Goal: Check status: Check status

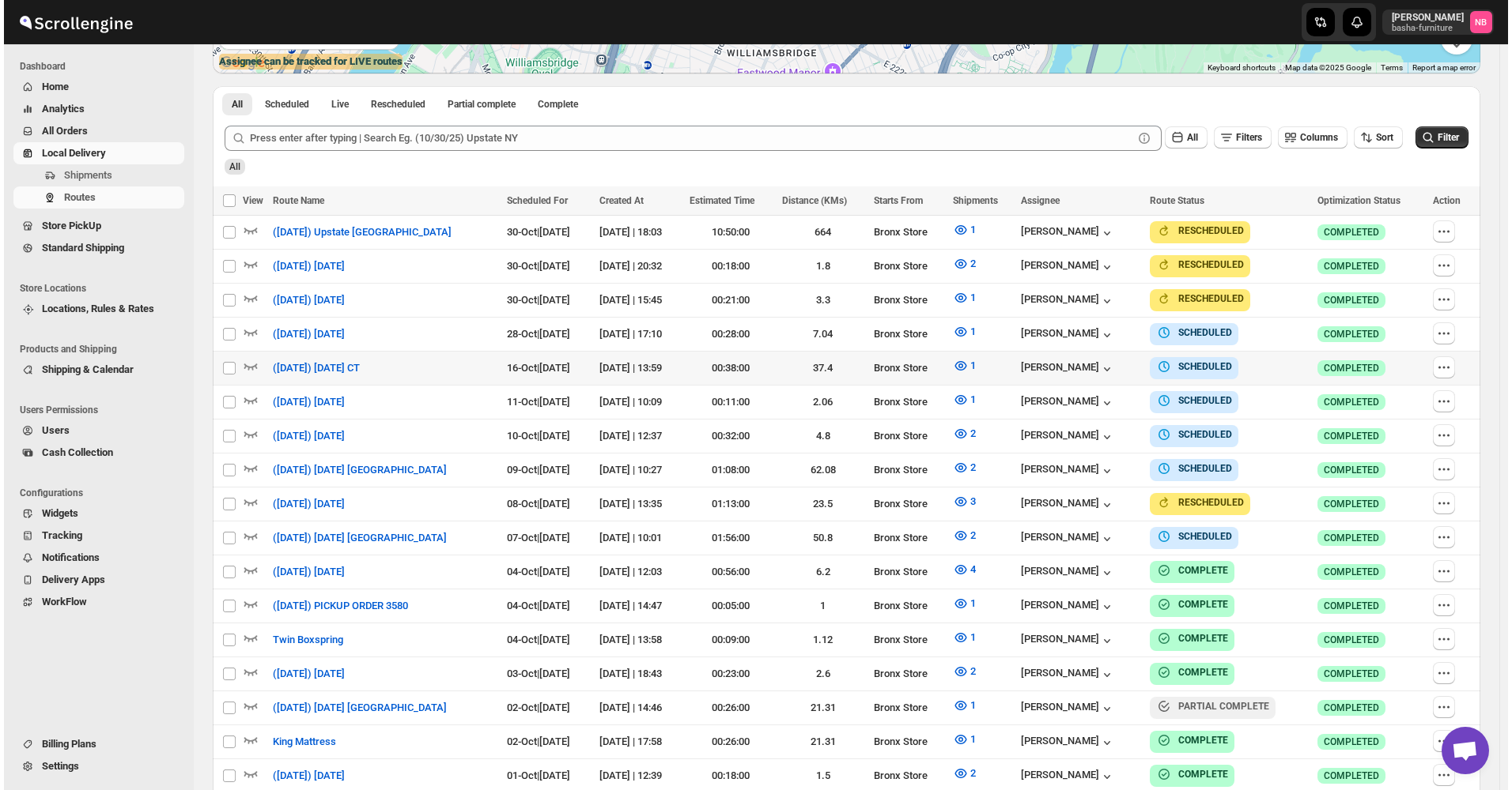
scroll to position [395, 0]
drag, startPoint x: 1440, startPoint y: 143, endPoint x: 1430, endPoint y: 140, distance: 10.4
click at [1440, 143] on button "Filter" at bounding box center [1438, 137] width 53 height 22
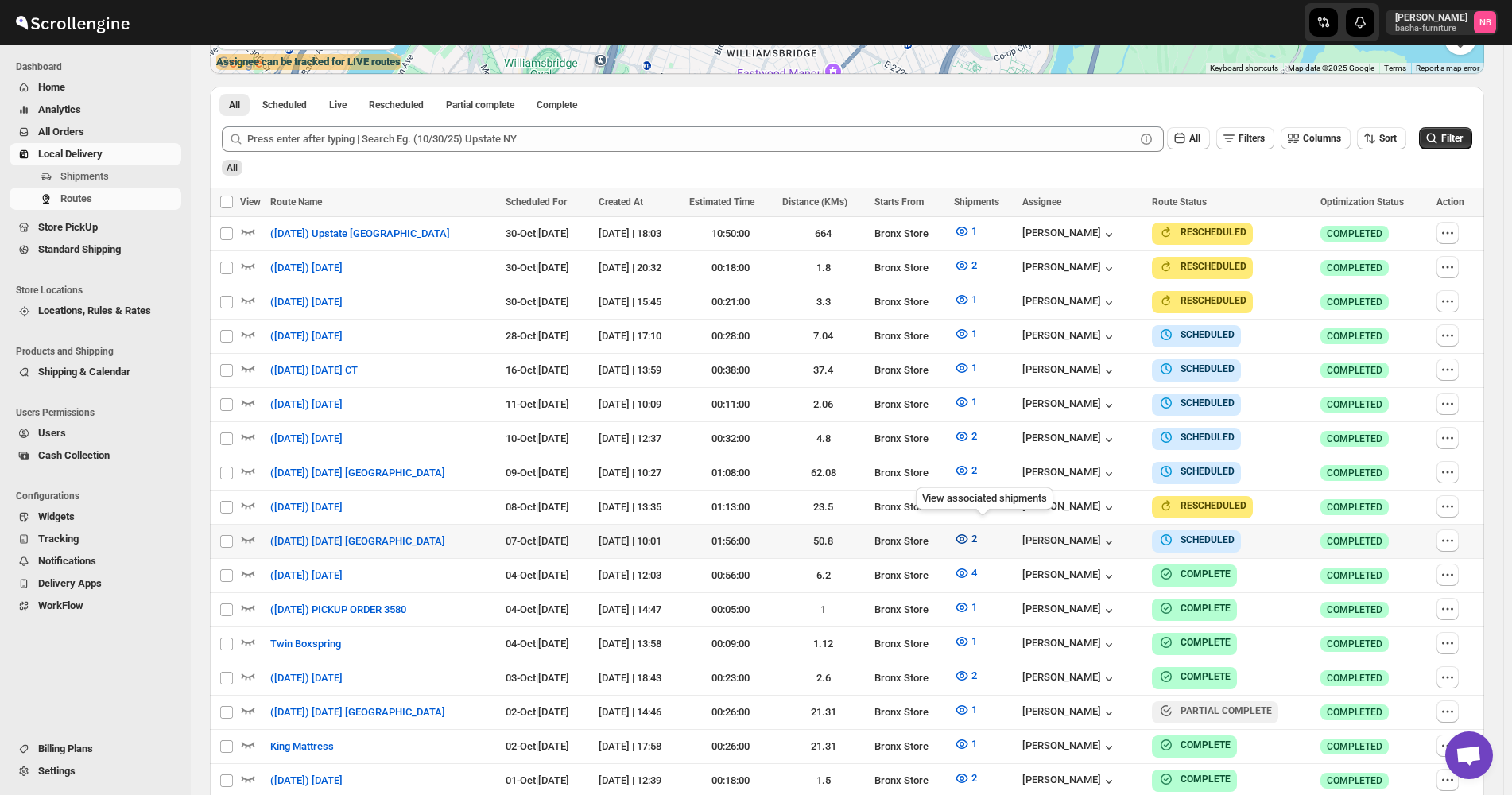
click at [970, 531] on icon "button" at bounding box center [961, 538] width 16 height 16
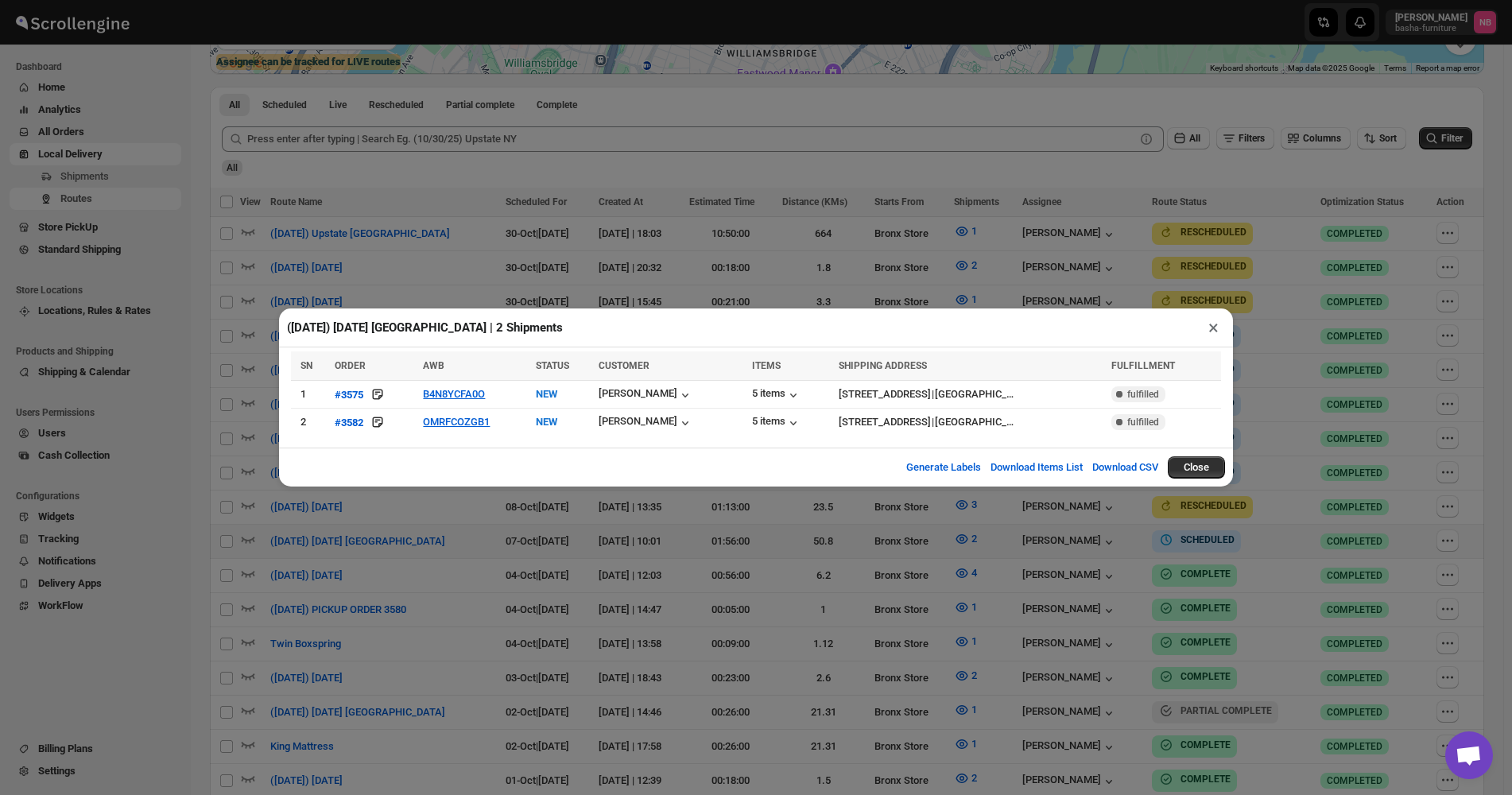
click at [418, 547] on div "([DATE]) [DATE] [GEOGRAPHIC_DATA] | 2 Shipments × SN ORDER AWB STATUS CUSTOMER …" at bounding box center [756, 397] width 1512 height 795
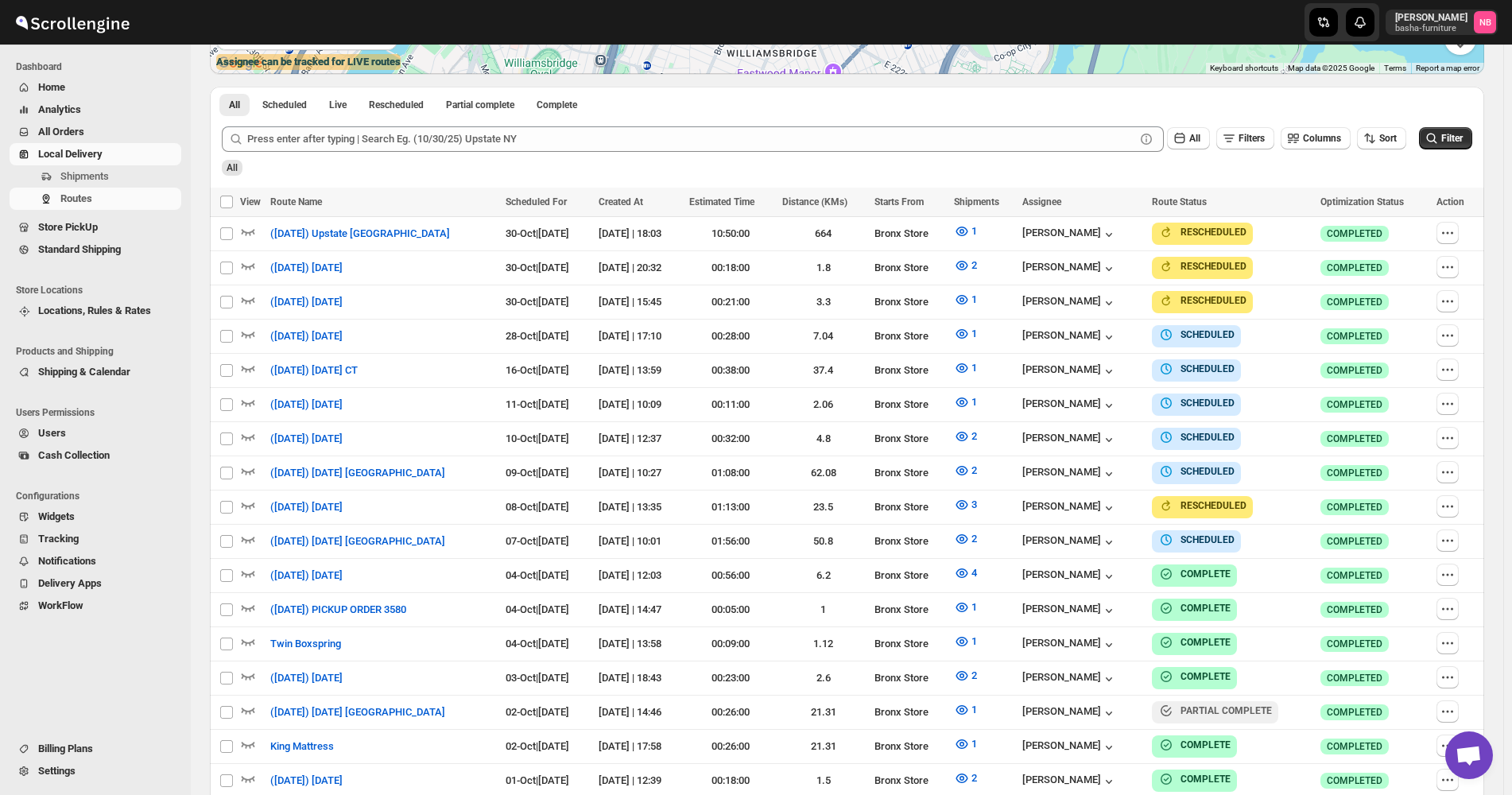
click at [1502, 257] on div "Routes. This page is ready Routes Allows you to create, view and edit routes. H…" at bounding box center [847, 294] width 1312 height 1295
click at [970, 534] on icon "button" at bounding box center [961, 538] width 16 height 16
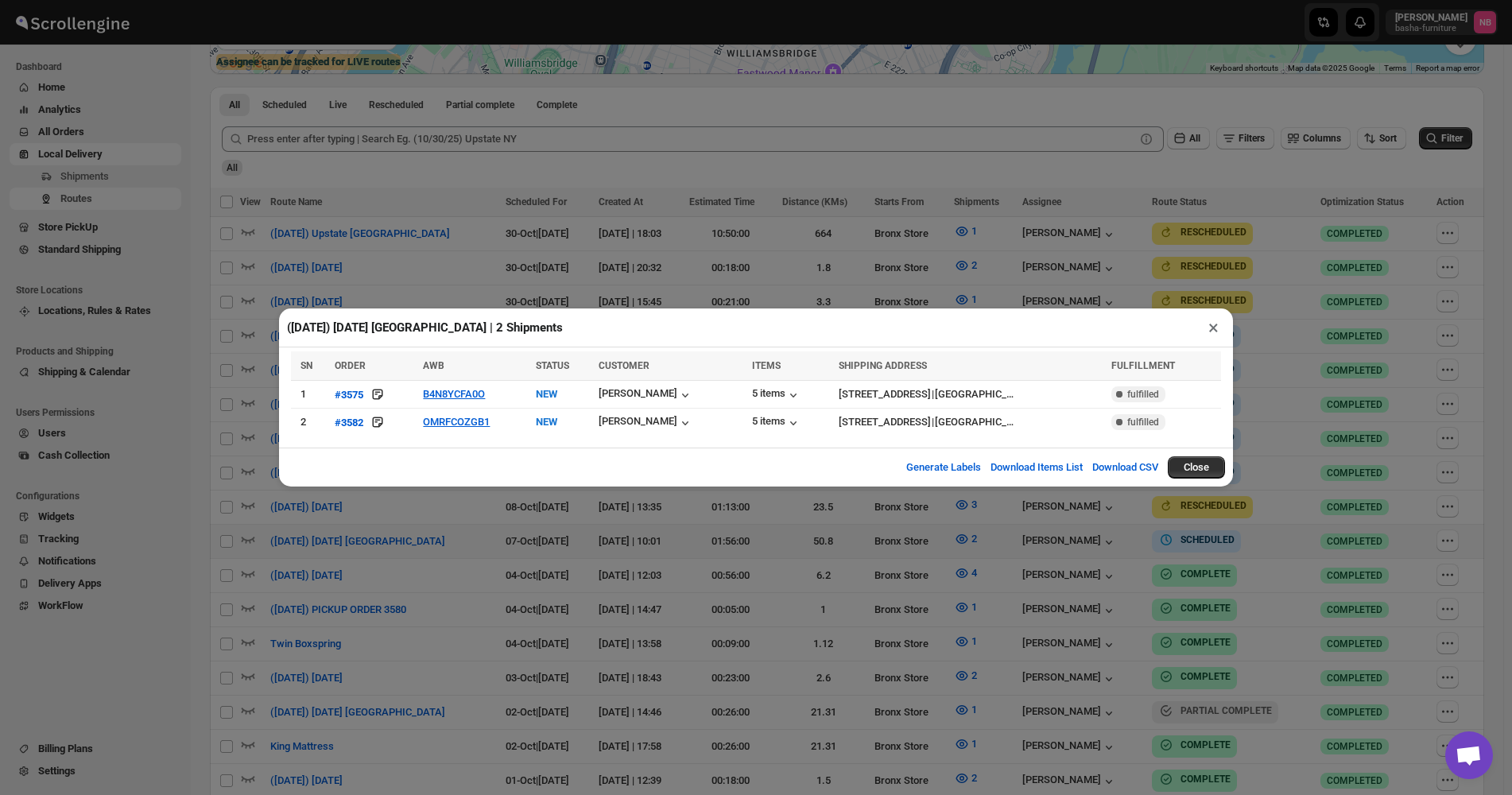
click at [565, 505] on div "([DATE]) [DATE] [GEOGRAPHIC_DATA] | 2 Shipments × SN ORDER AWB STATUS CUSTOMER …" at bounding box center [756, 397] width 1512 height 795
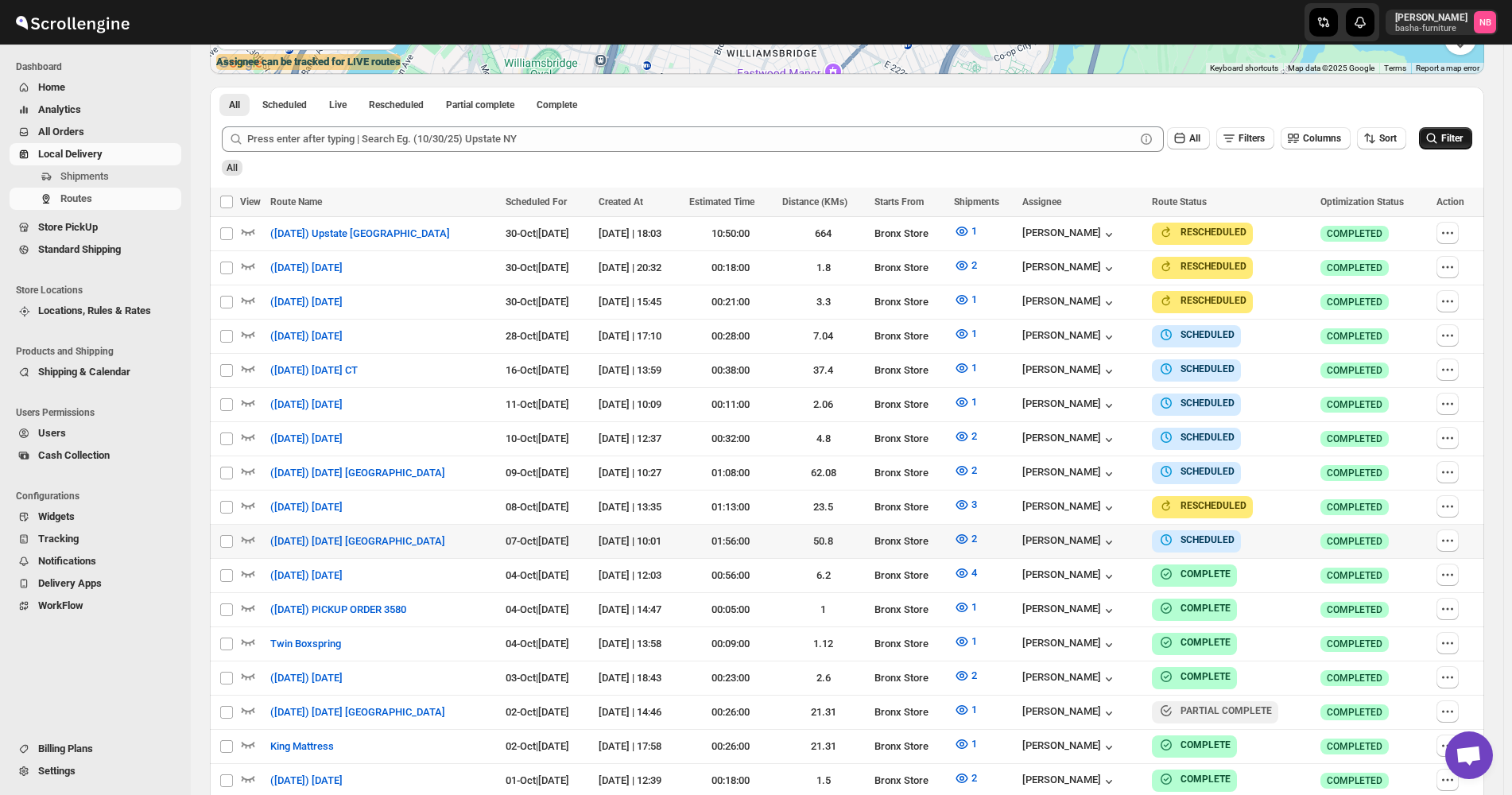
click at [1436, 141] on icon "submit" at bounding box center [1432, 138] width 16 height 16
click at [977, 533] on span "2" at bounding box center [974, 538] width 6 height 12
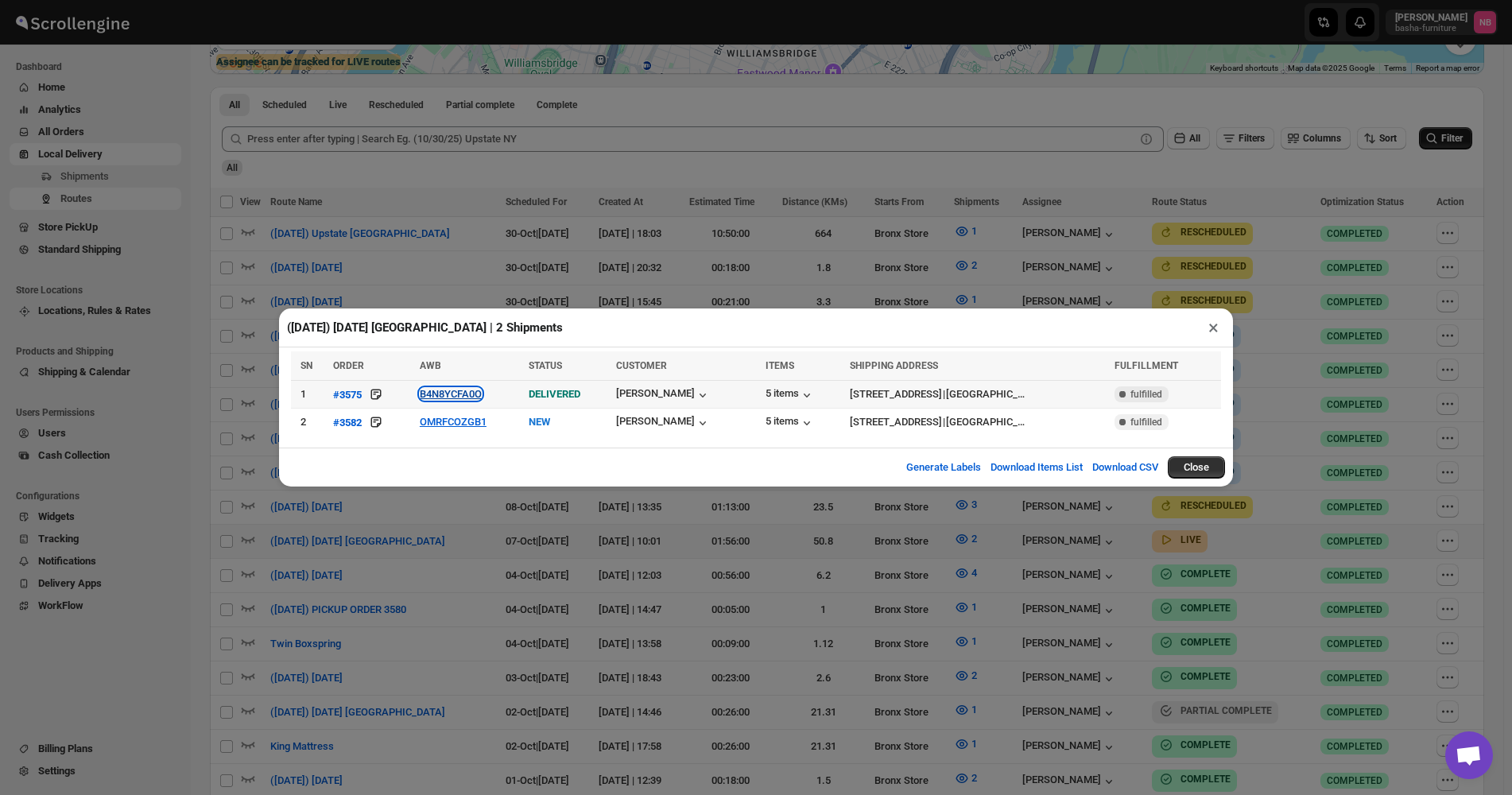
click at [435, 400] on button "B4N8YCFA0O" at bounding box center [451, 394] width 62 height 12
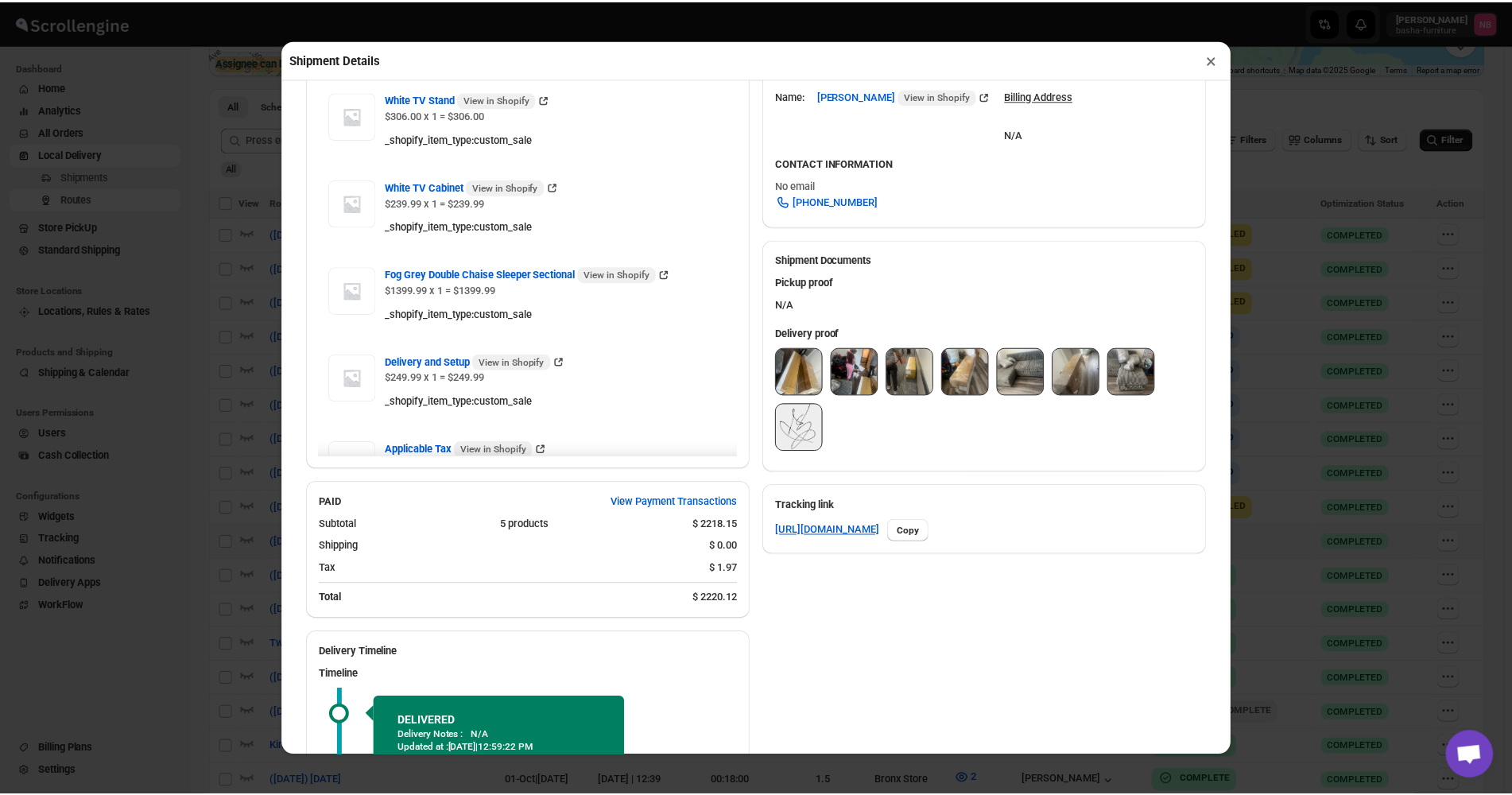
scroll to position [557, 0]
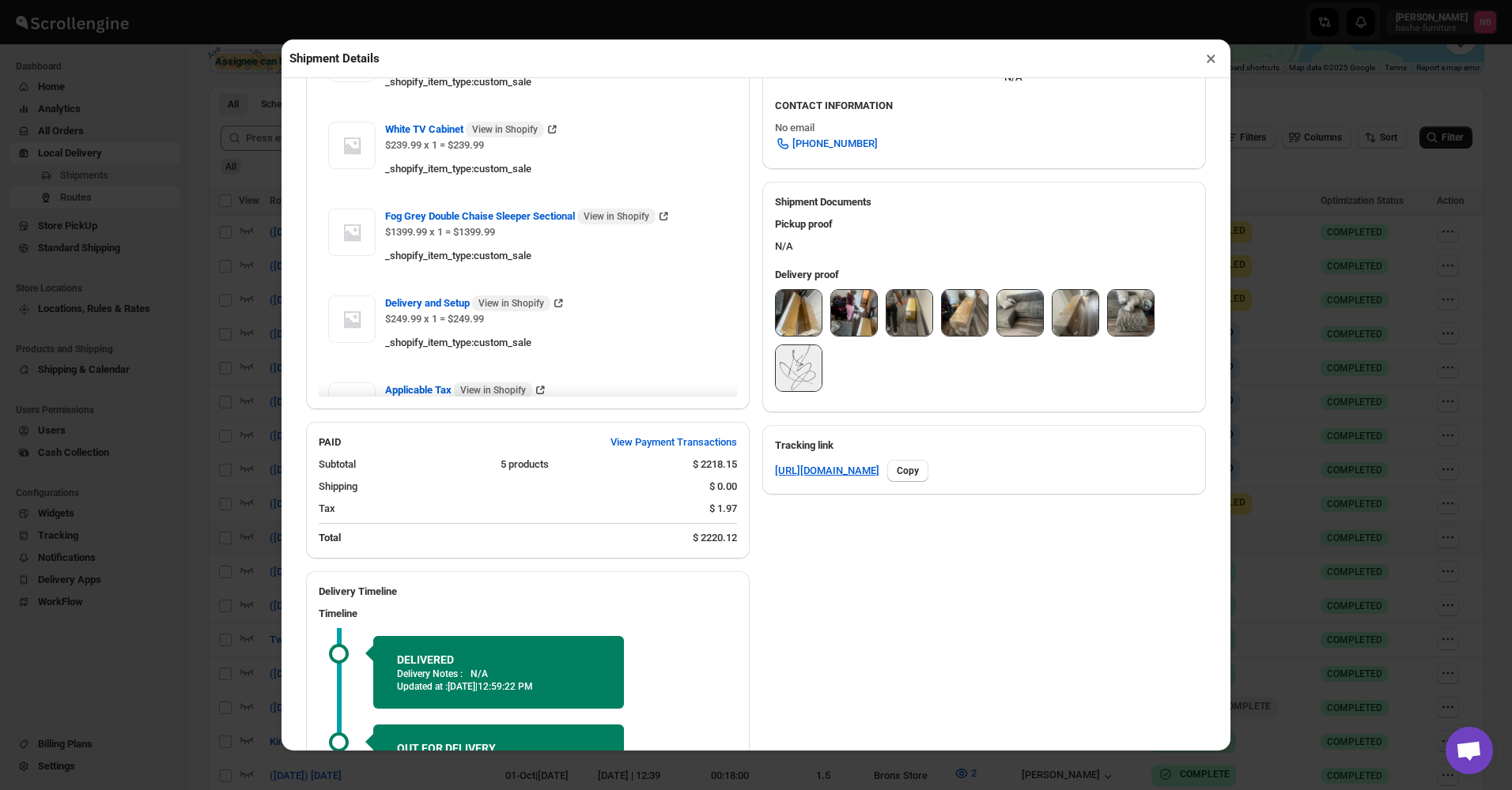
click at [804, 324] on img at bounding box center [798, 312] width 46 height 46
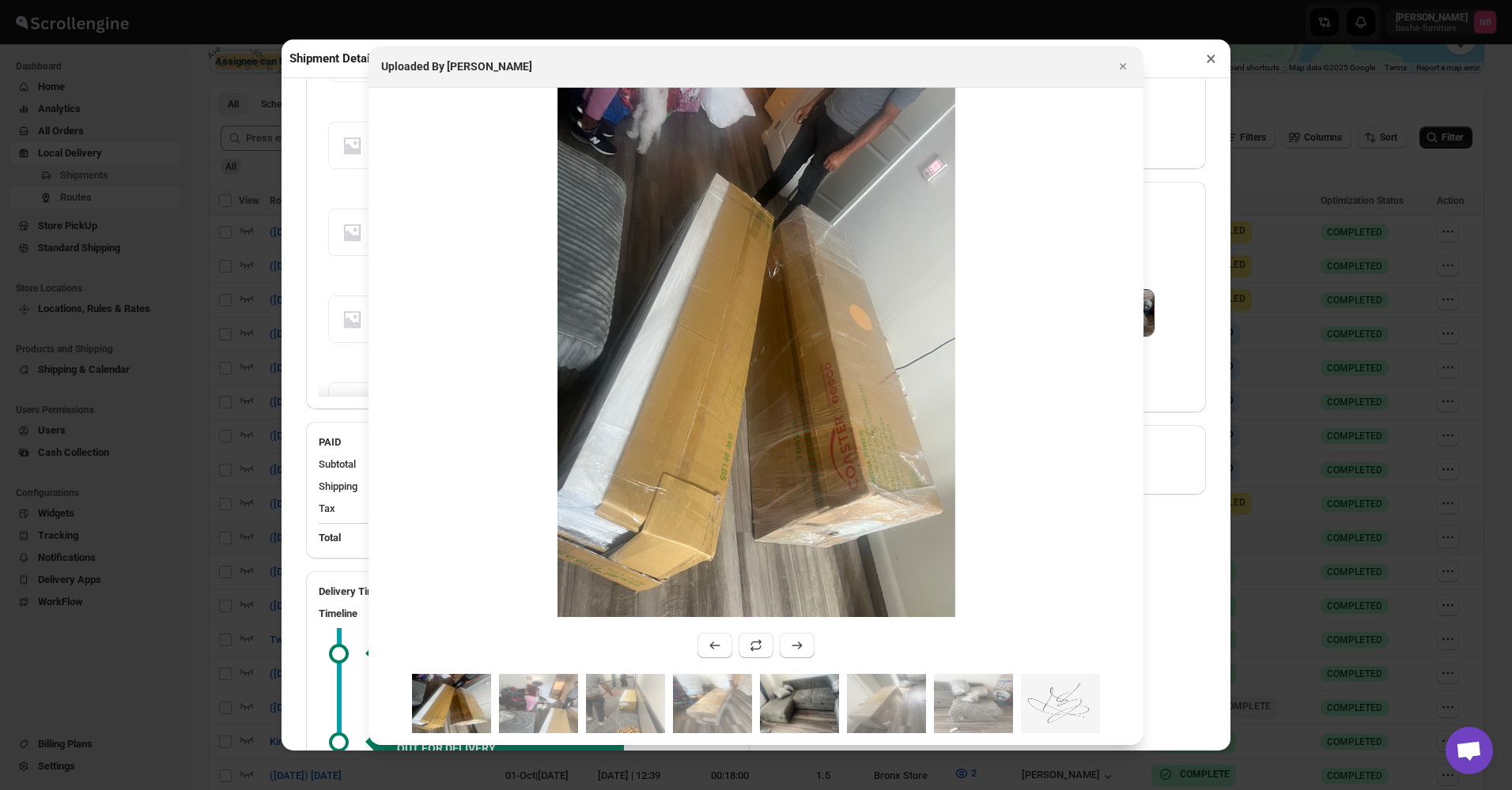
click at [791, 713] on img ":r15h3:" at bounding box center [799, 703] width 79 height 59
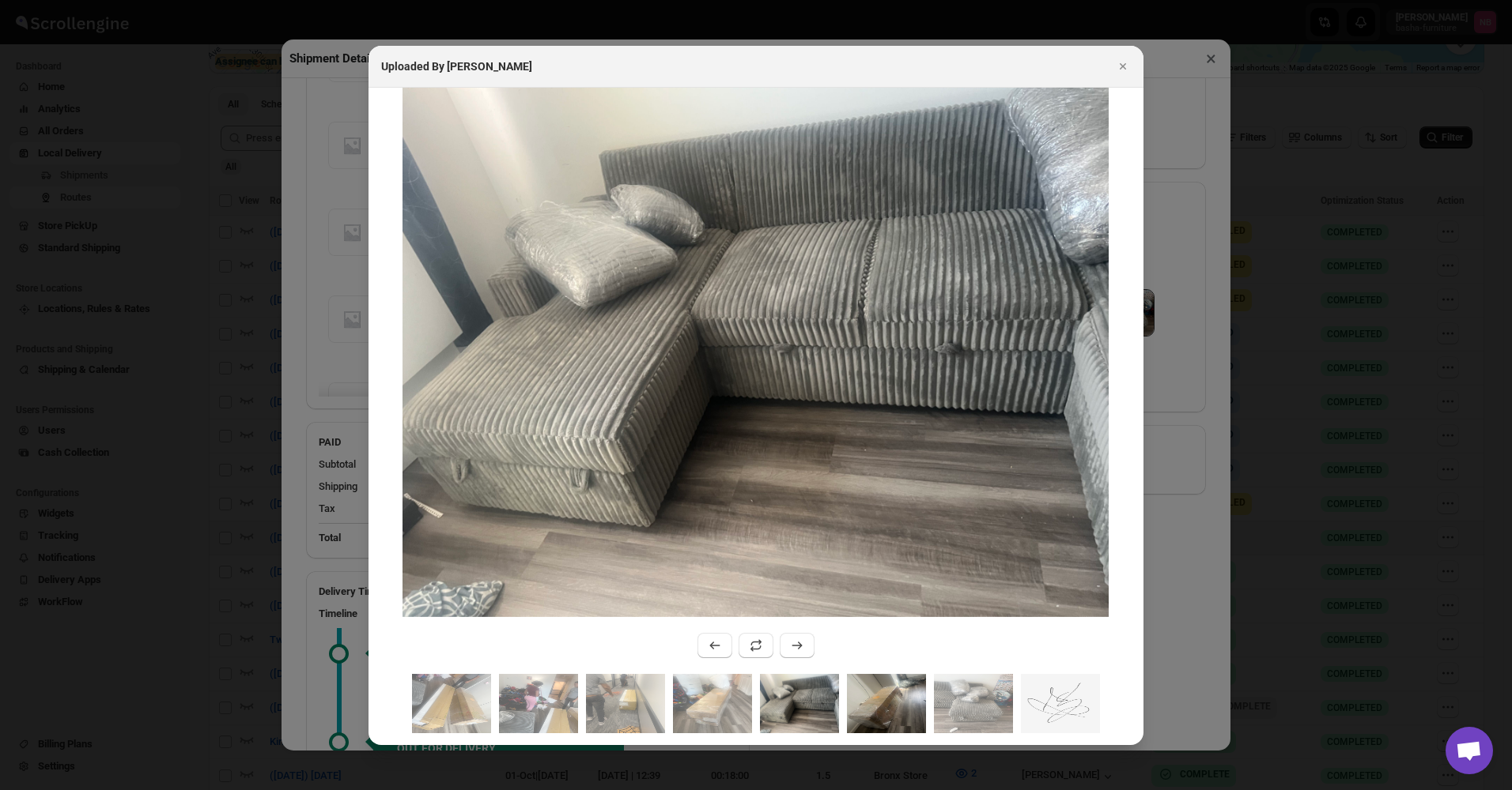
click at [875, 689] on img ":r15h3:" at bounding box center [886, 703] width 79 height 59
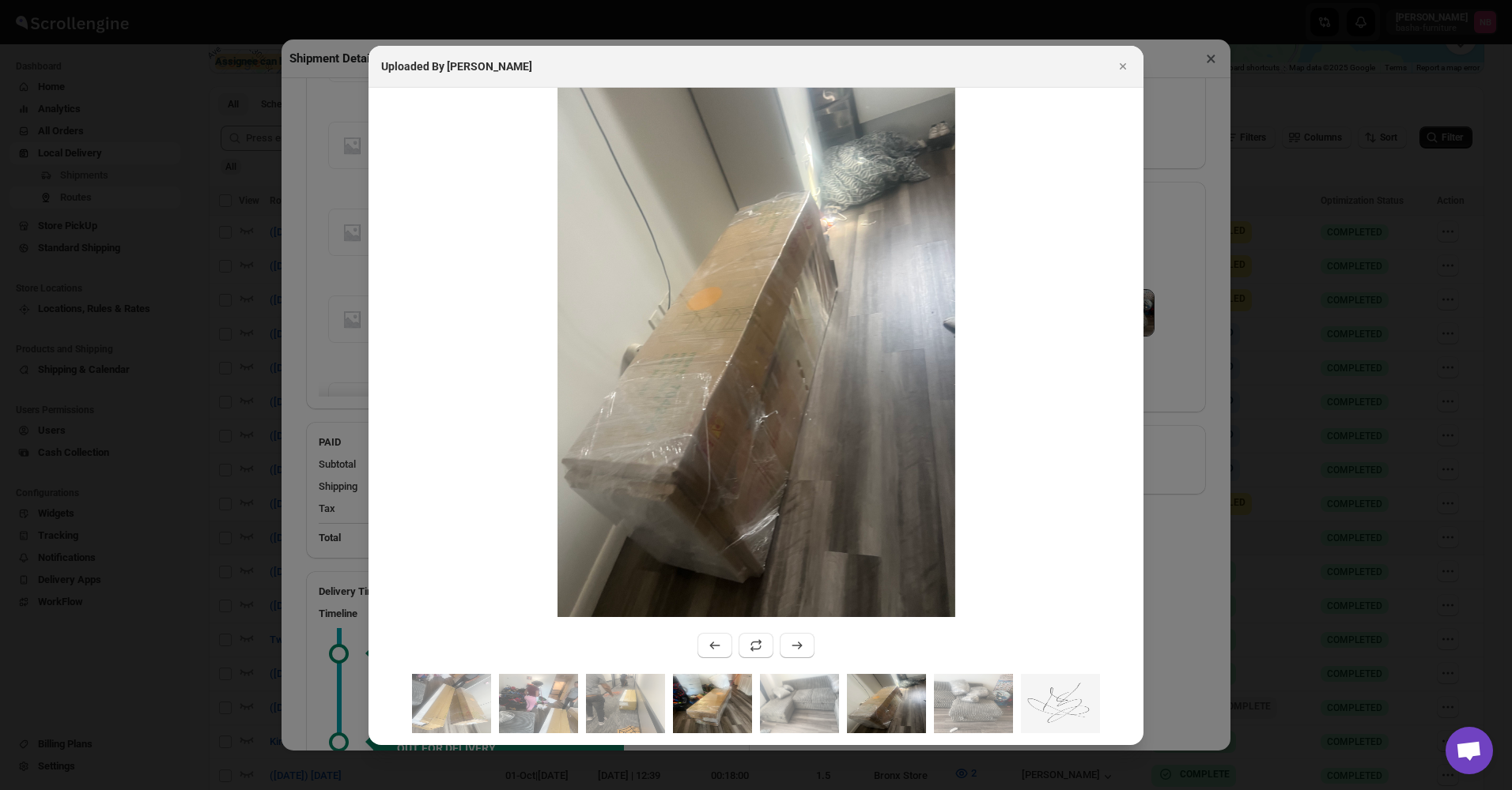
click at [681, 713] on img ":r15h3:" at bounding box center [712, 703] width 79 height 59
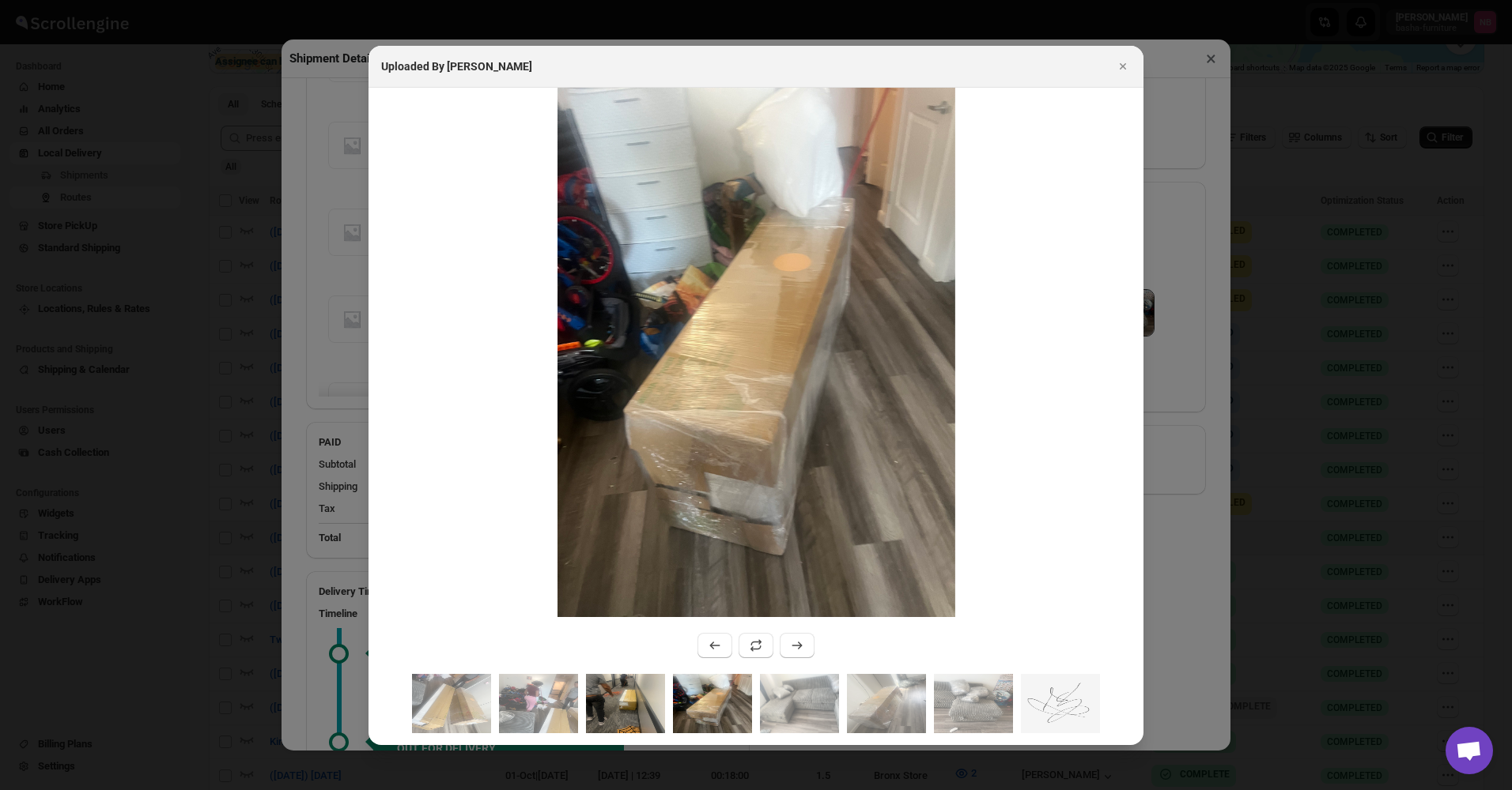
click at [607, 697] on img ":r15h3:" at bounding box center [625, 703] width 79 height 59
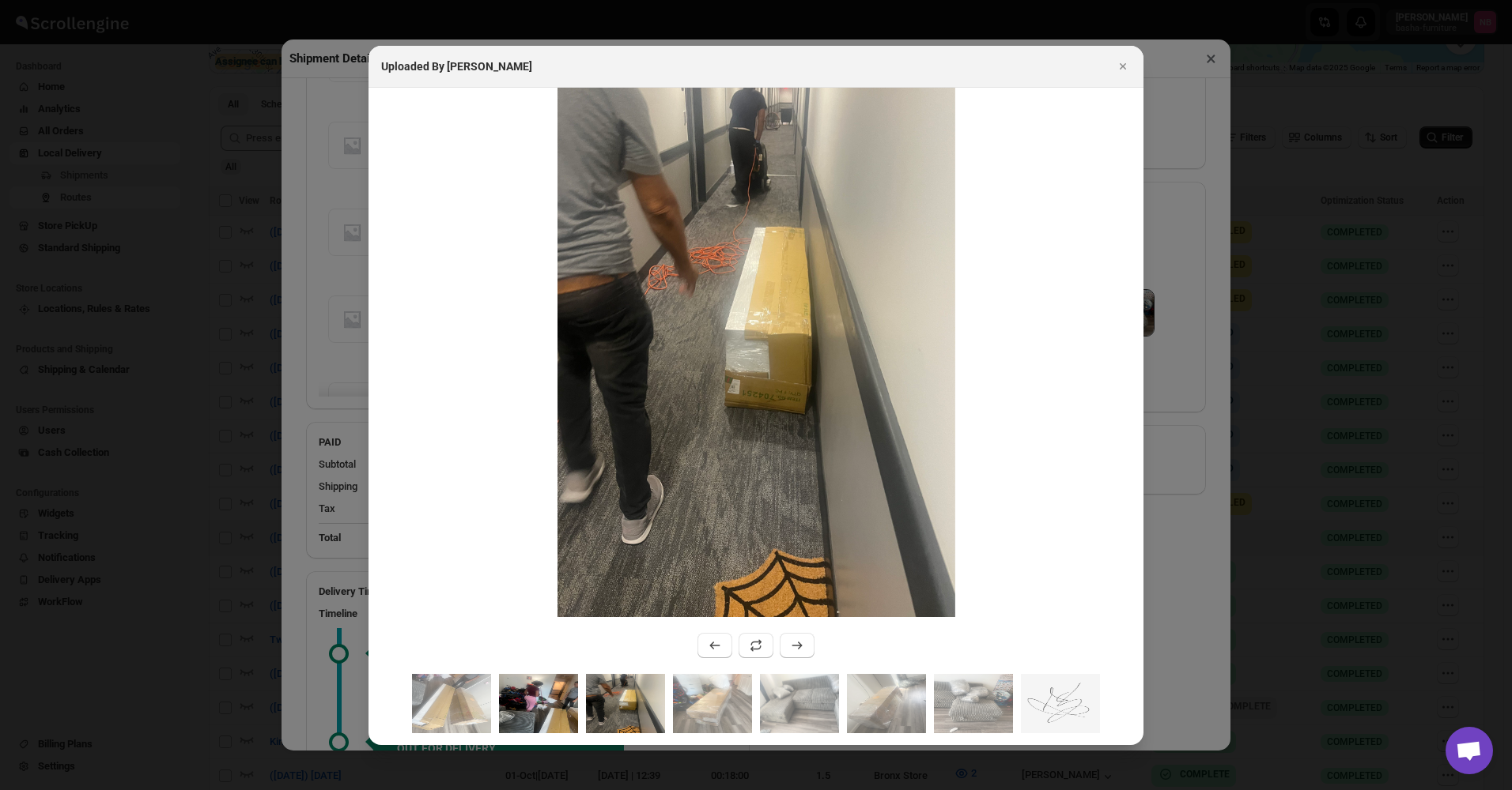
click at [539, 704] on img ":r15h3:" at bounding box center [538, 703] width 79 height 59
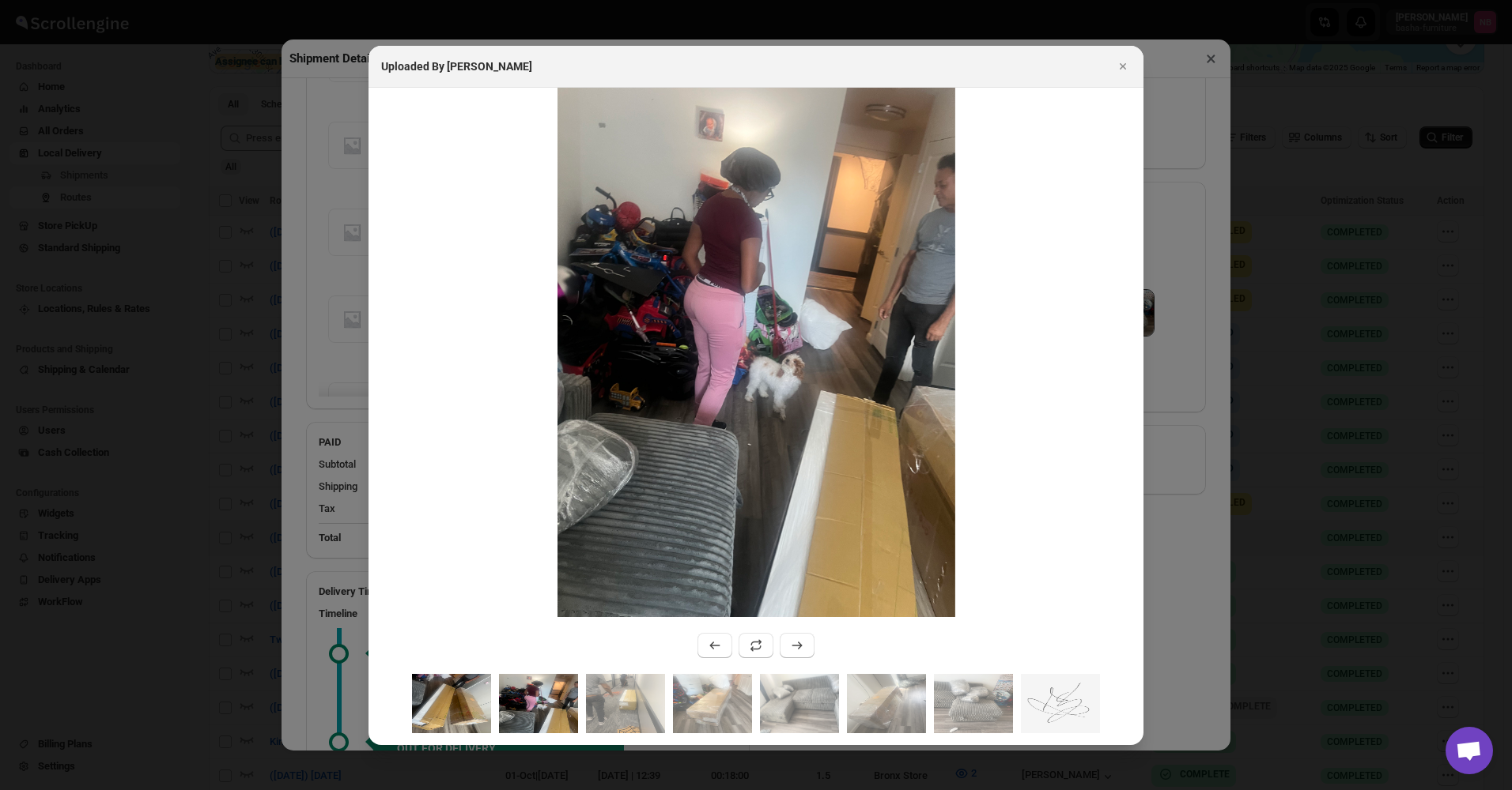
click at [476, 699] on img ":r15h3:" at bounding box center [451, 703] width 79 height 59
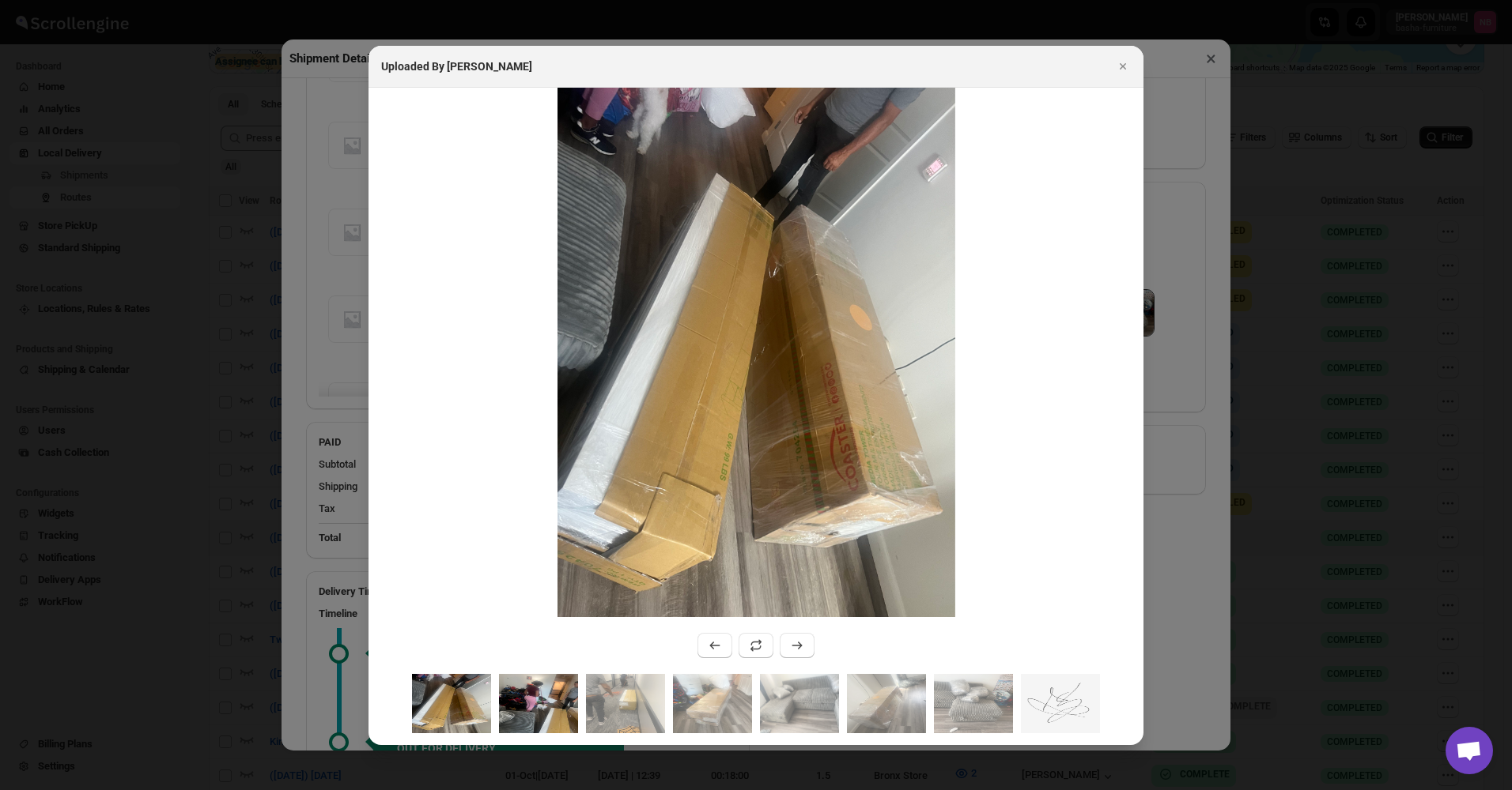
click at [570, 703] on img ":r15h3:" at bounding box center [538, 703] width 79 height 59
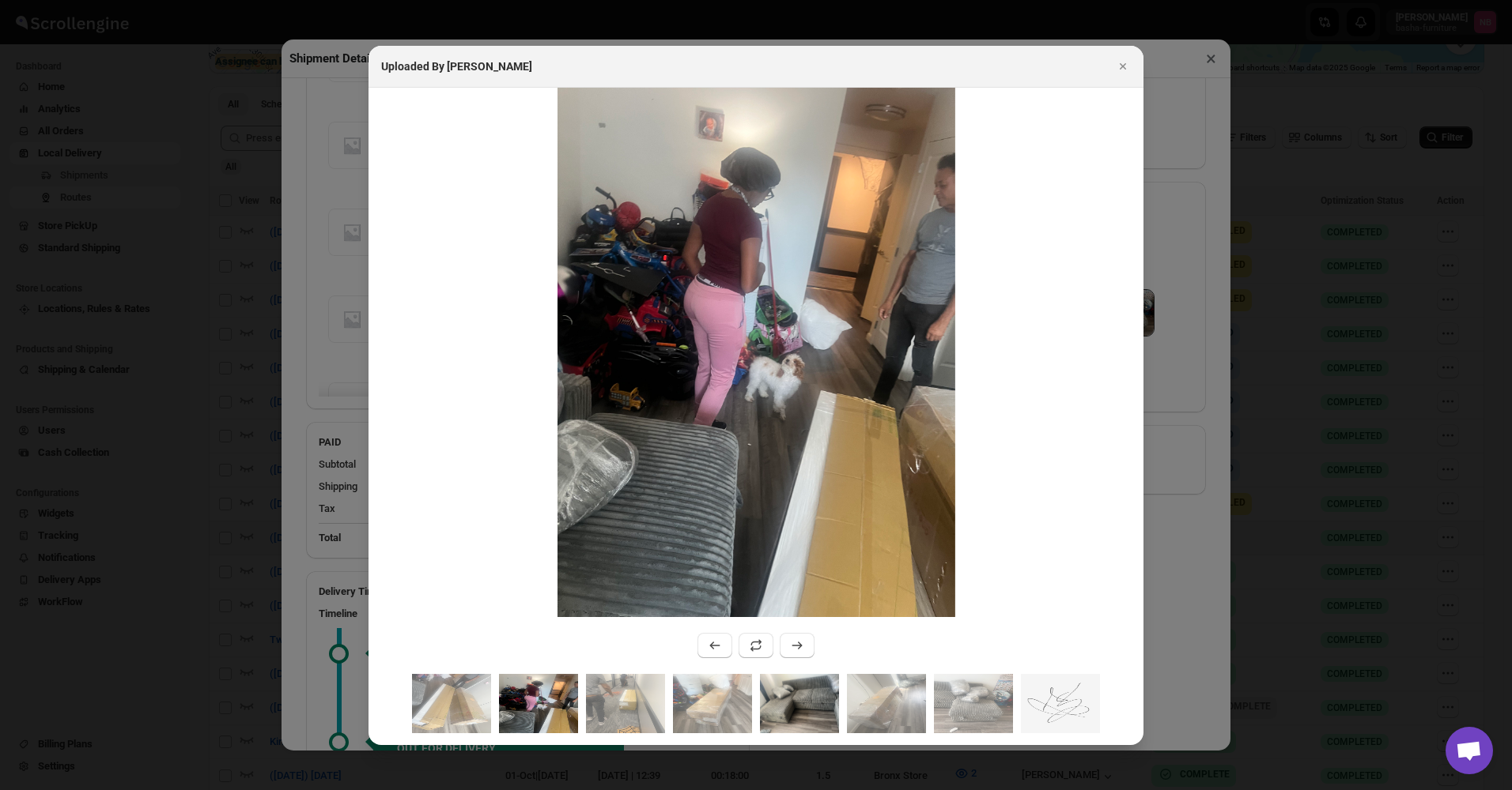
click at [821, 688] on img ":r15h3:" at bounding box center [799, 703] width 79 height 59
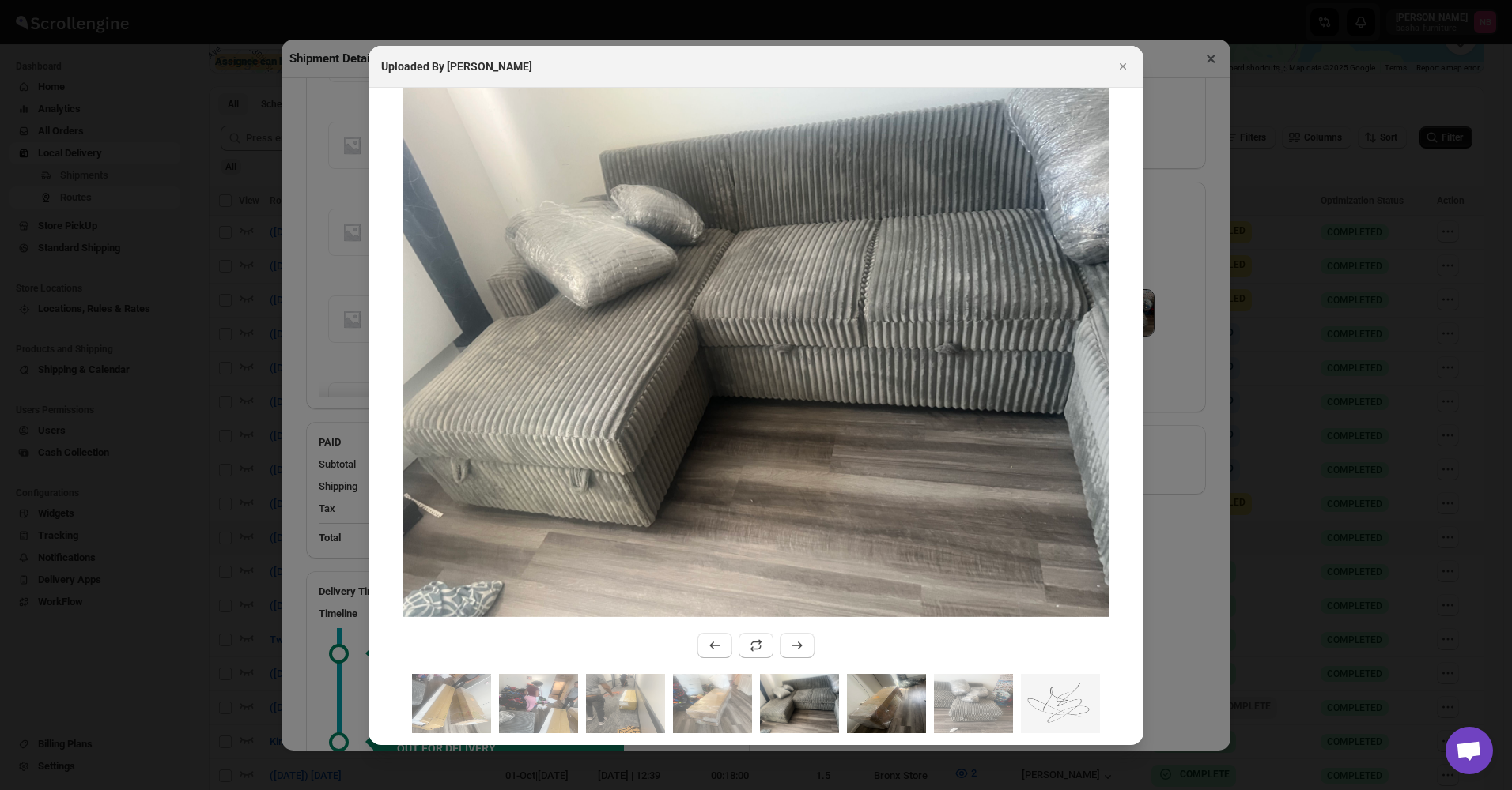
click at [889, 689] on img ":r15h3:" at bounding box center [886, 703] width 79 height 59
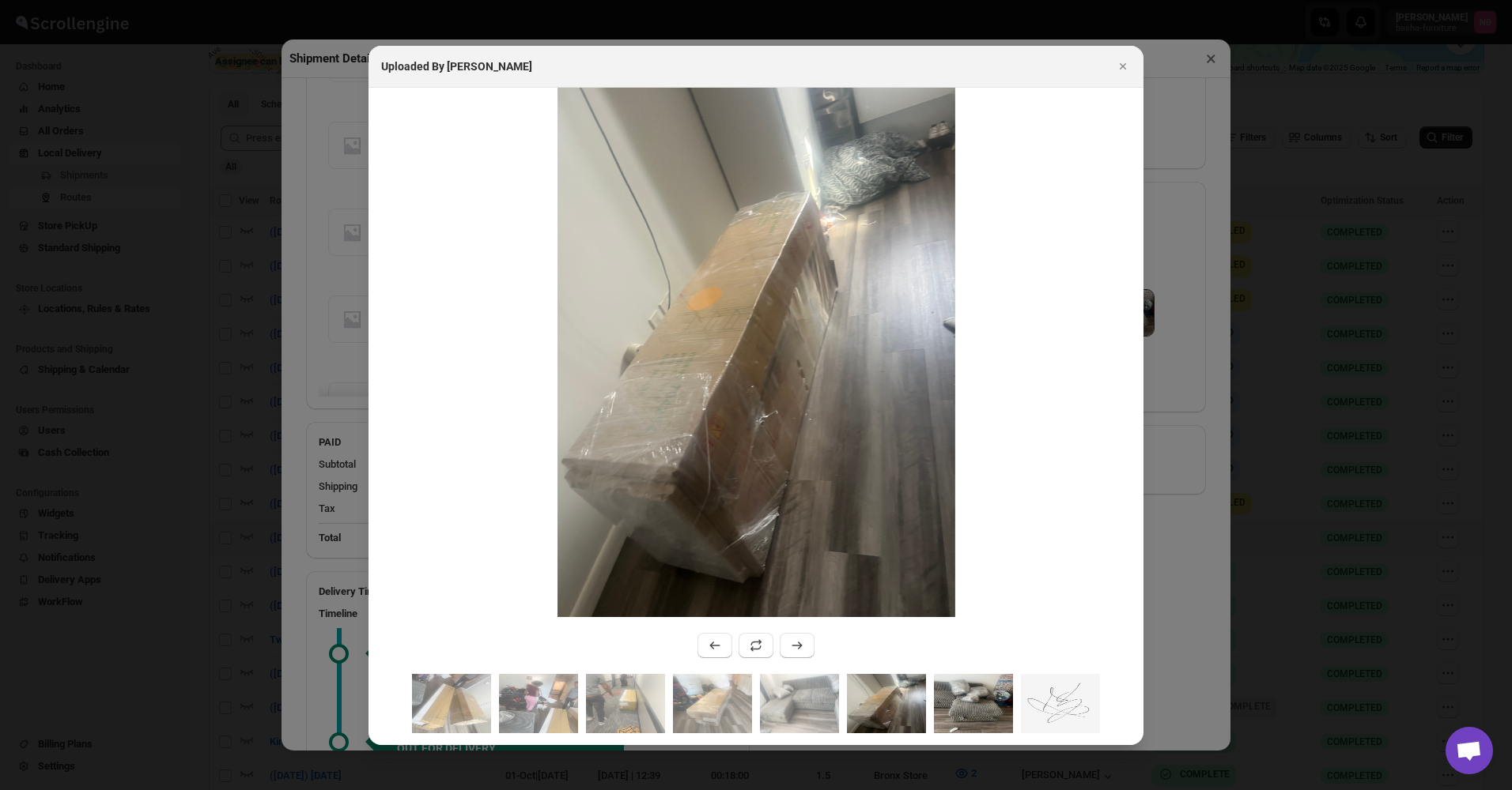
click at [941, 696] on img ":r15h3:" at bounding box center [973, 703] width 79 height 59
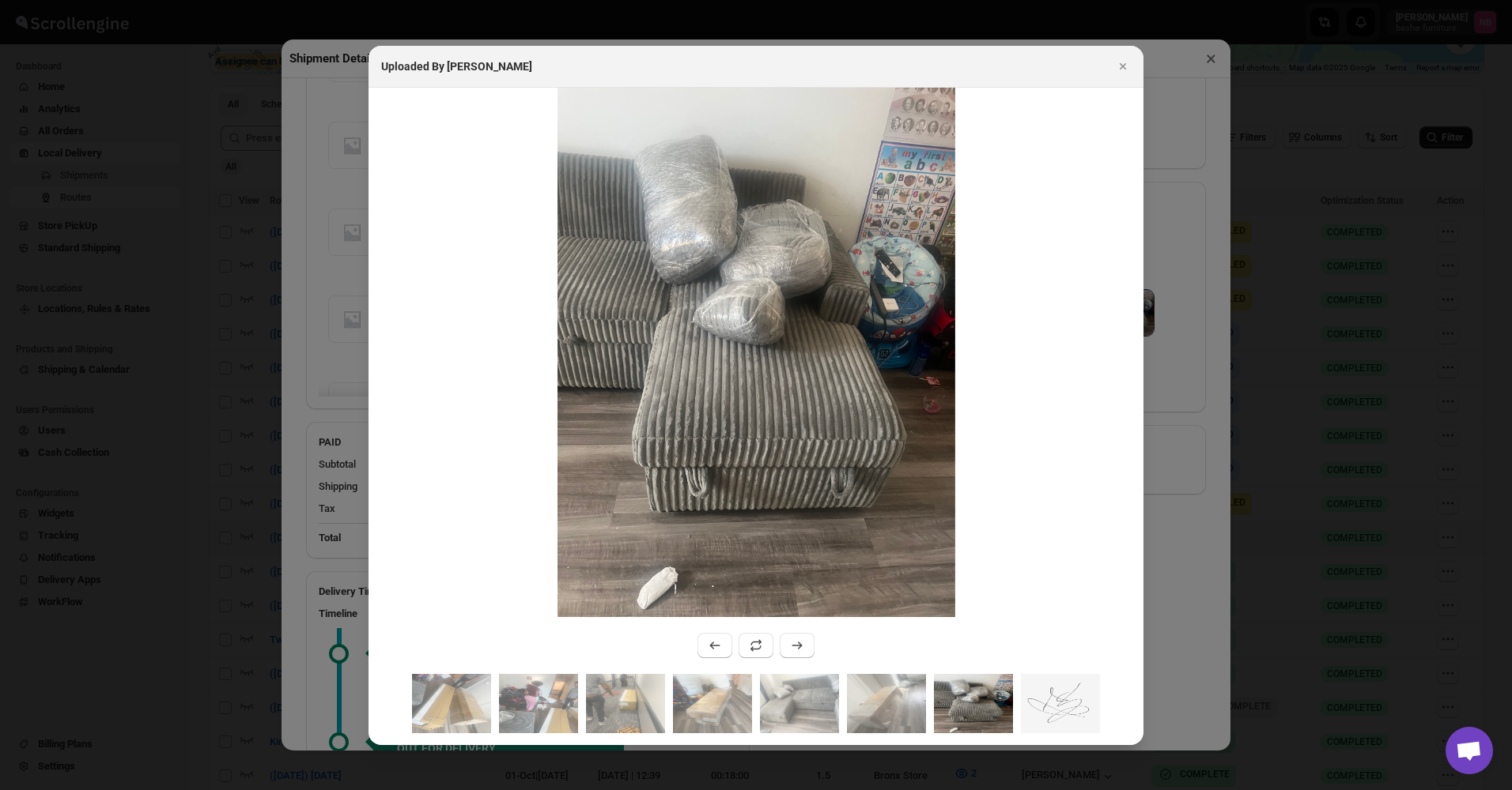
click at [976, 698] on img ":r15h3:" at bounding box center [973, 703] width 79 height 59
click at [1114, 63] on button "Close" at bounding box center [1122, 66] width 22 height 22
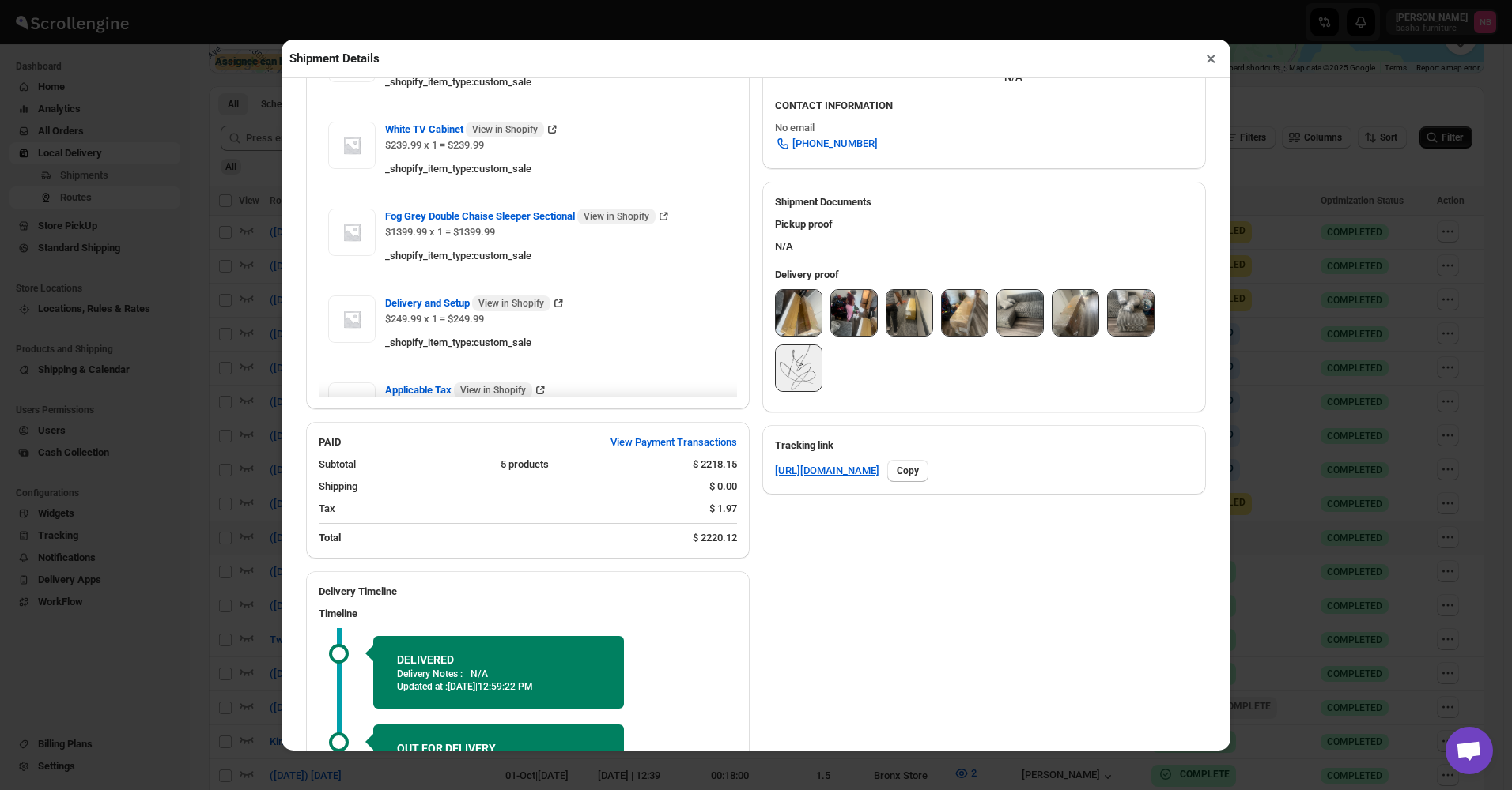
click at [1207, 57] on button "×" at bounding box center [1211, 58] width 23 height 22
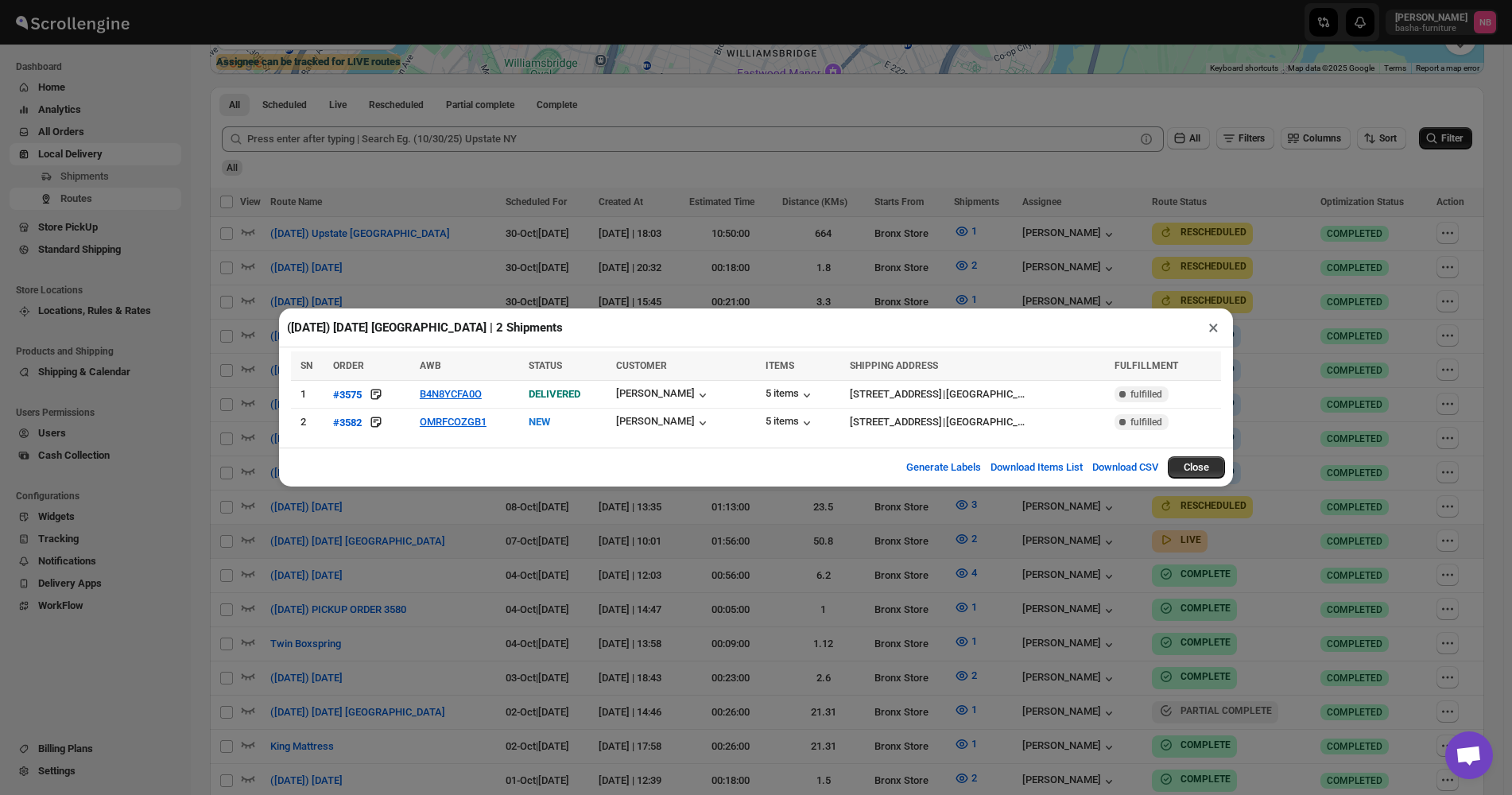
click at [530, 602] on div "([DATE]) [DATE] [GEOGRAPHIC_DATA] | 2 Shipments × SN ORDER AWB STATUS CUSTOMER …" at bounding box center [756, 397] width 1512 height 795
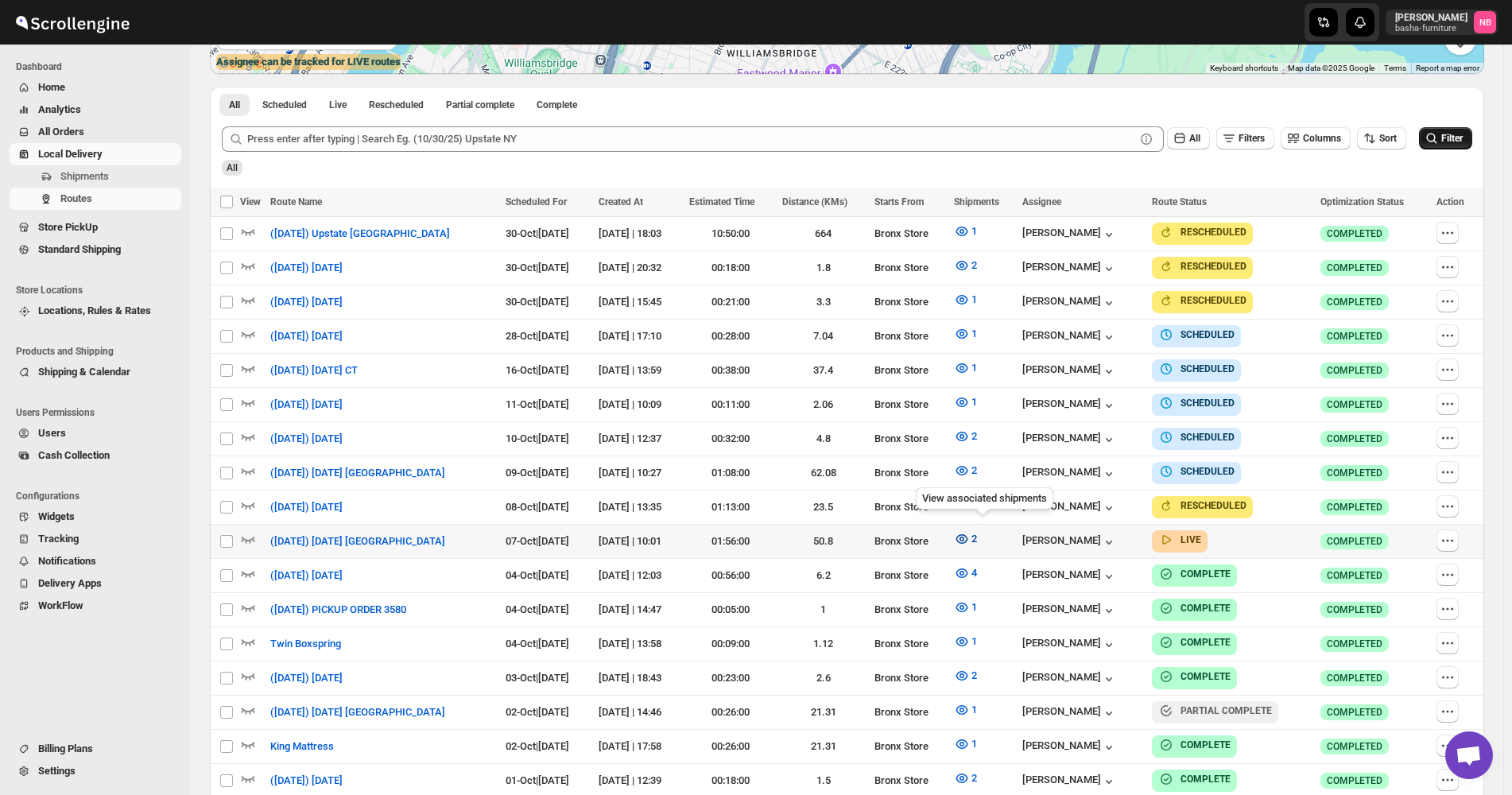
click at [970, 536] on icon "button" at bounding box center [961, 538] width 16 height 16
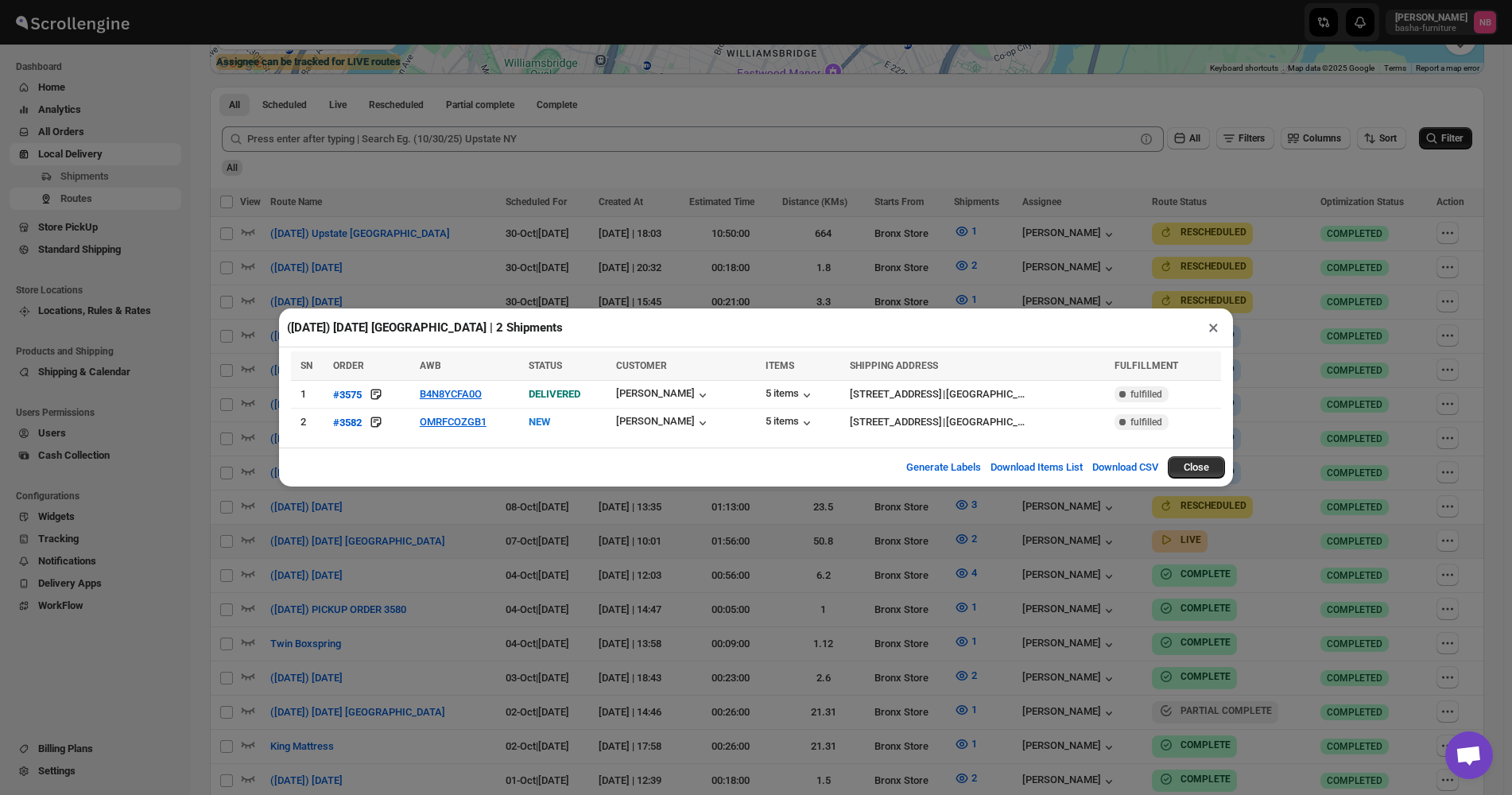
click at [689, 568] on div "([DATE]) [DATE] [GEOGRAPHIC_DATA] | 2 Shipments × SN ORDER AWB STATUS CUSTOMER …" at bounding box center [756, 397] width 1512 height 795
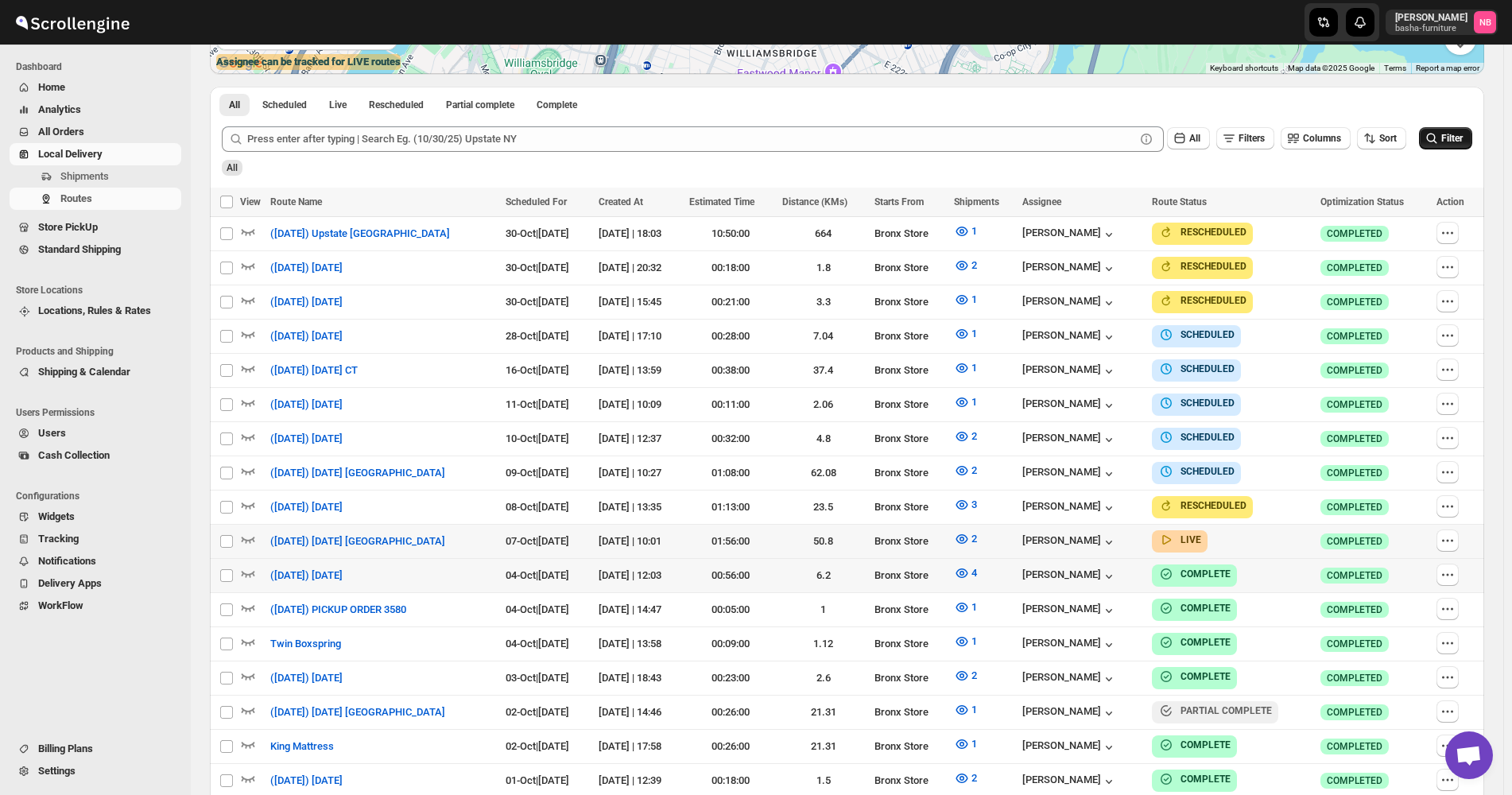
click at [1448, 127] on button "Filter" at bounding box center [1446, 138] width 53 height 23
click at [1440, 140] on icon "submit" at bounding box center [1432, 138] width 16 height 16
click at [977, 533] on span "2" at bounding box center [974, 538] width 6 height 12
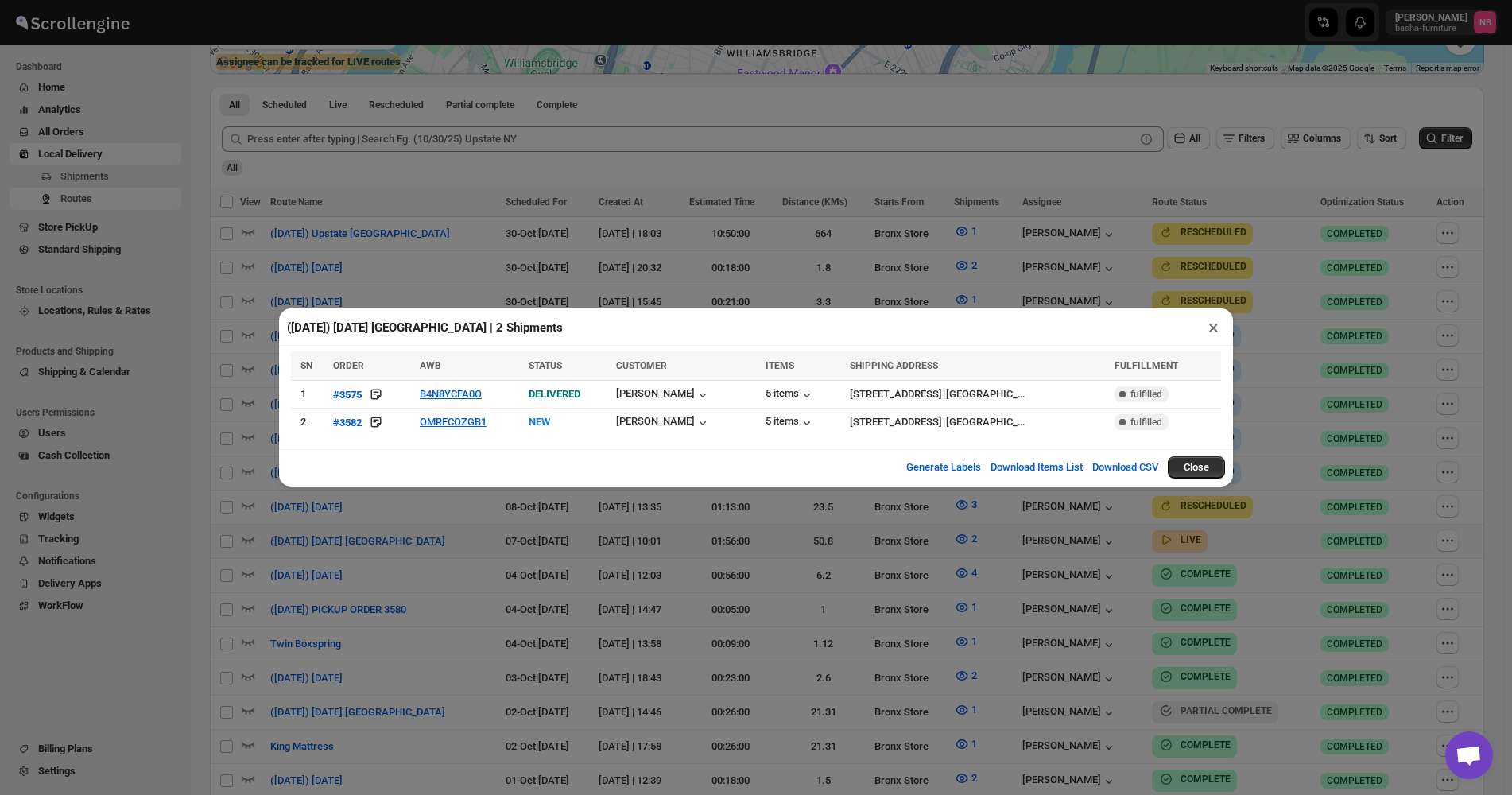
click at [853, 566] on div "([DATE]) [DATE] [GEOGRAPHIC_DATA] | 2 Shipments × SN ORDER AWB STATUS CUSTOMER …" at bounding box center [756, 397] width 1512 height 795
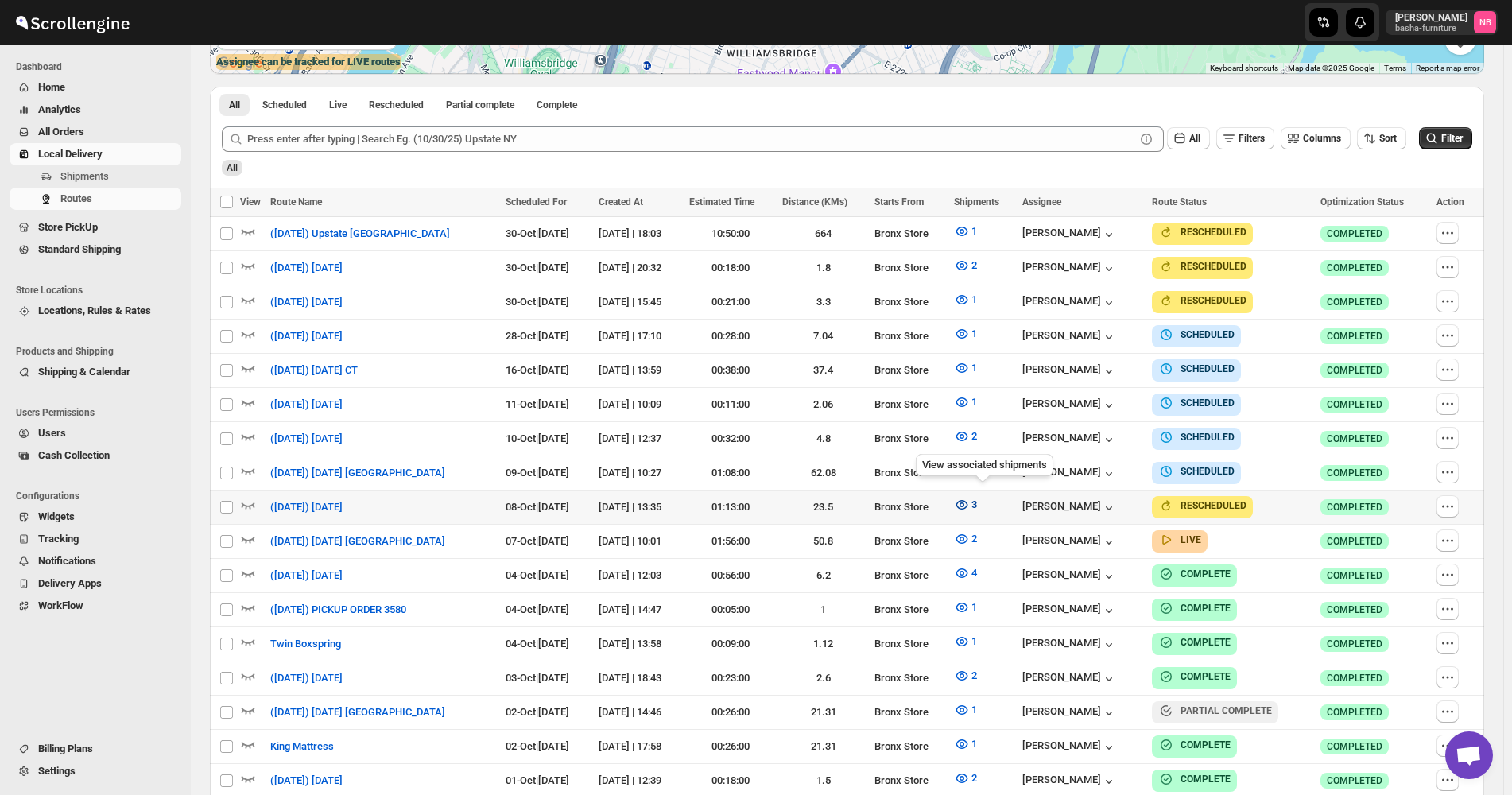
click at [970, 497] on icon "button" at bounding box center [961, 505] width 16 height 16
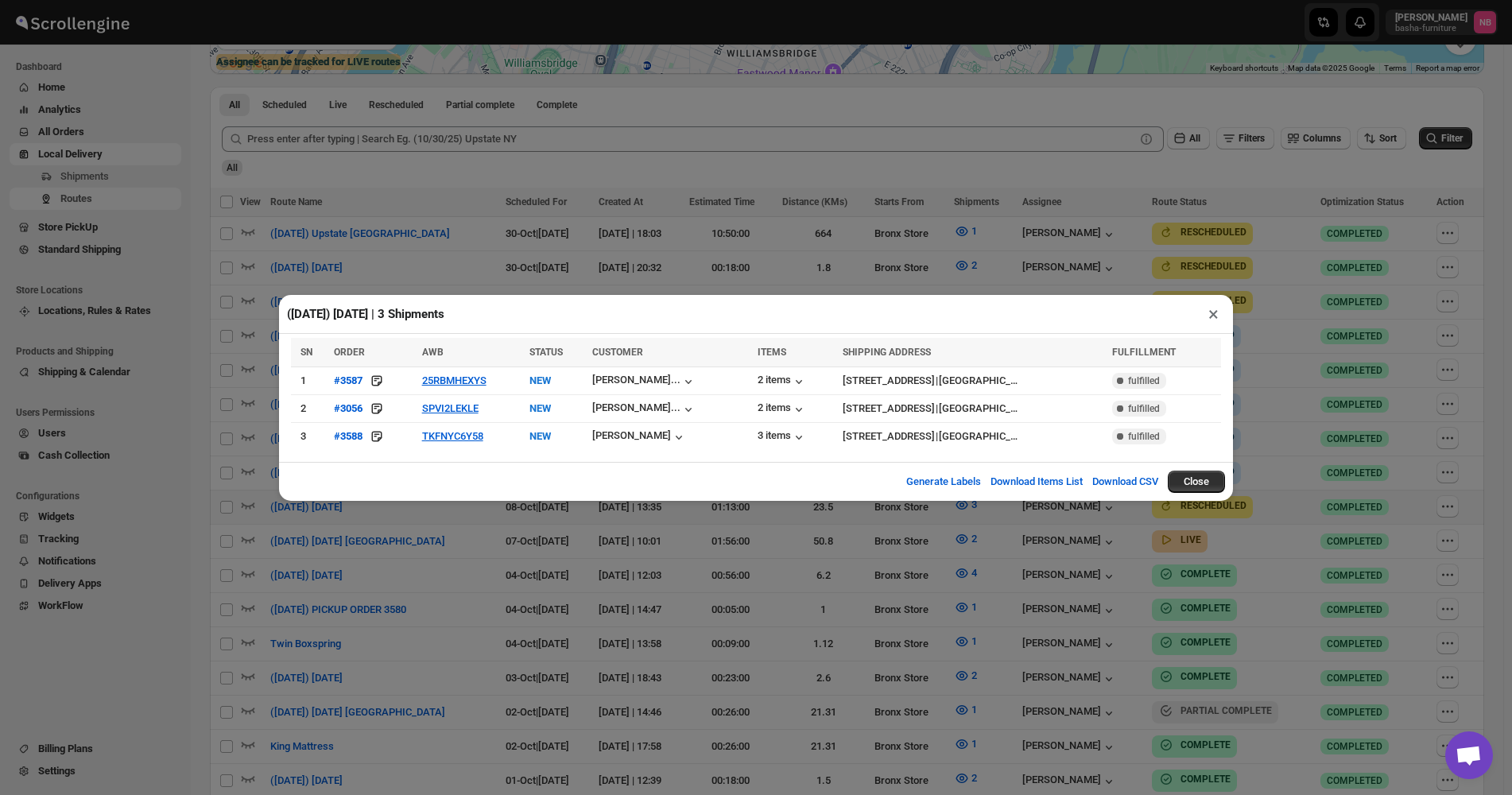
scroll to position [601, 0]
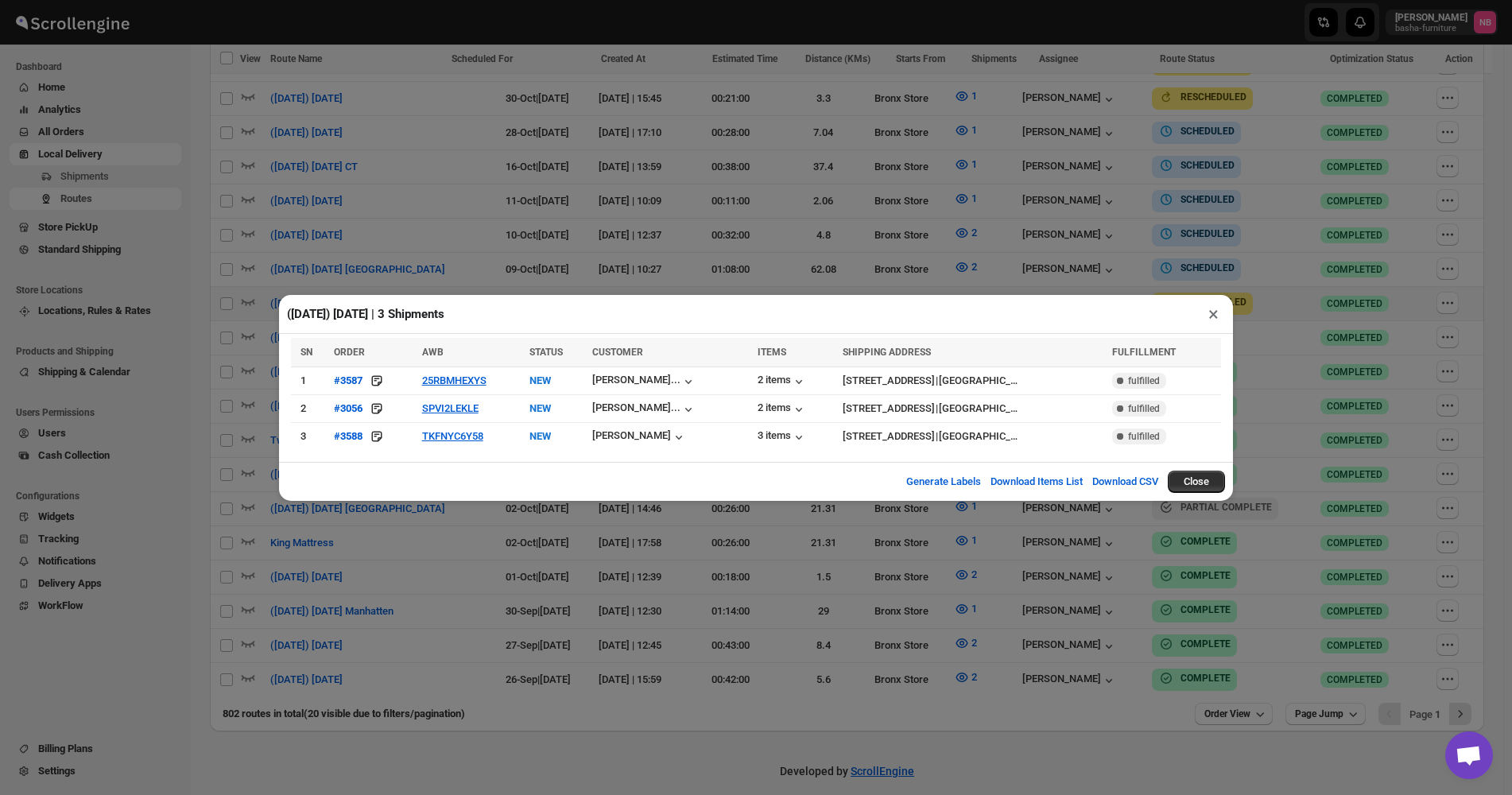
click at [644, 623] on div "([DATE]) [DATE] | 3 Shipments × SN ORDER AWB STATUS CUSTOMER ITEMS SHIPPING ADD…" at bounding box center [756, 397] width 1512 height 795
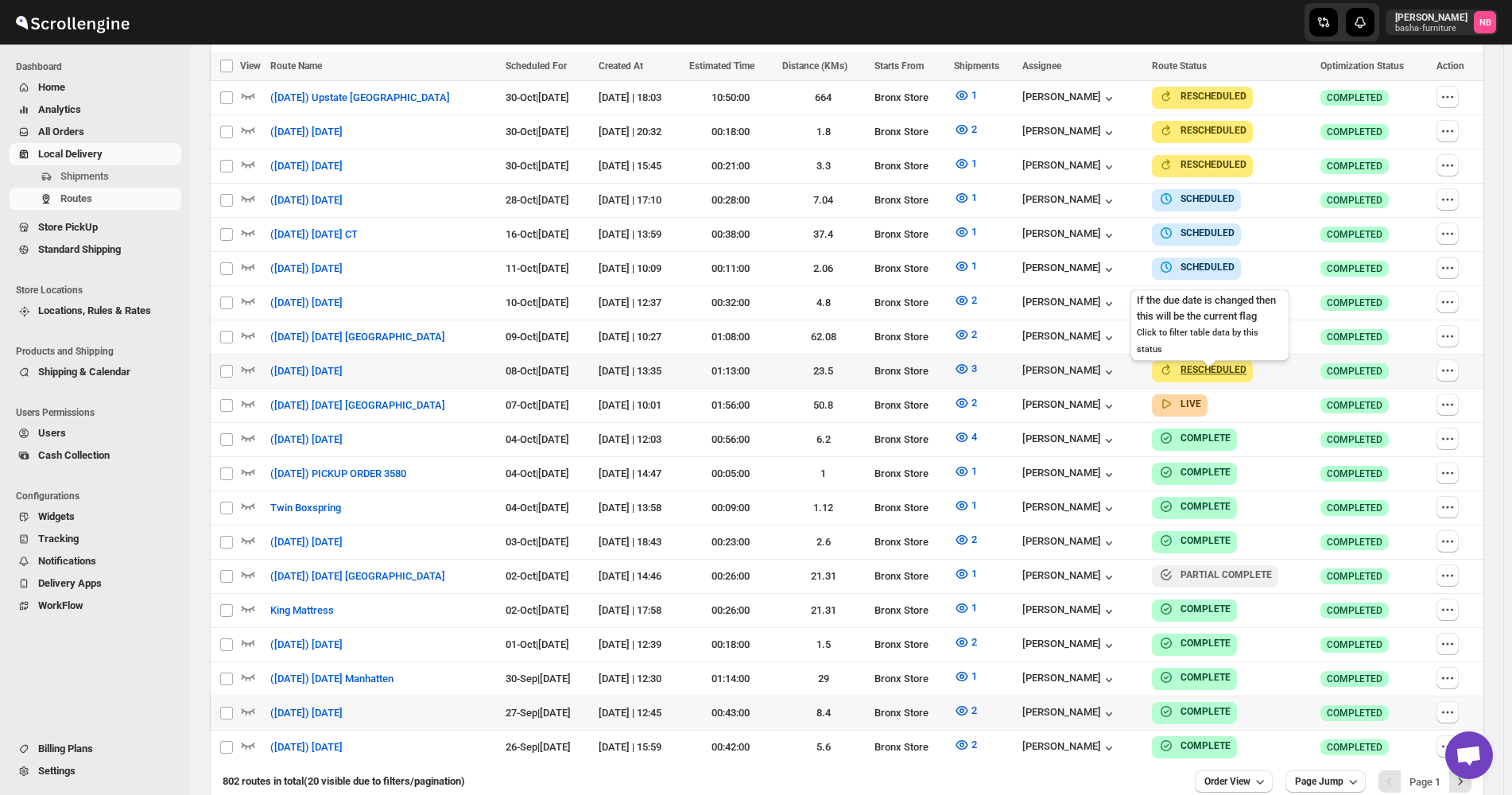
scroll to position [522, 0]
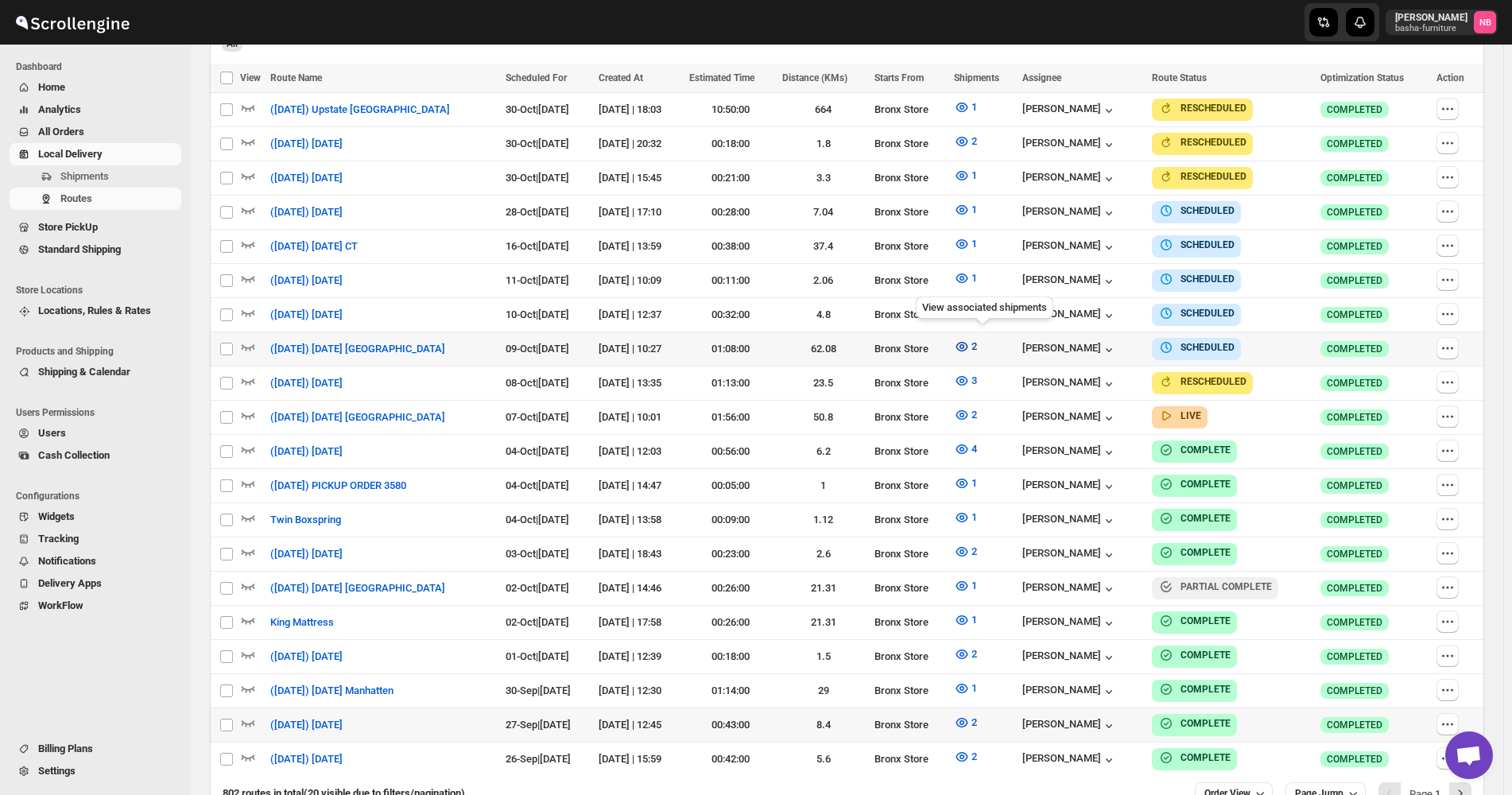
click at [968, 342] on icon "button" at bounding box center [961, 346] width 12 height 9
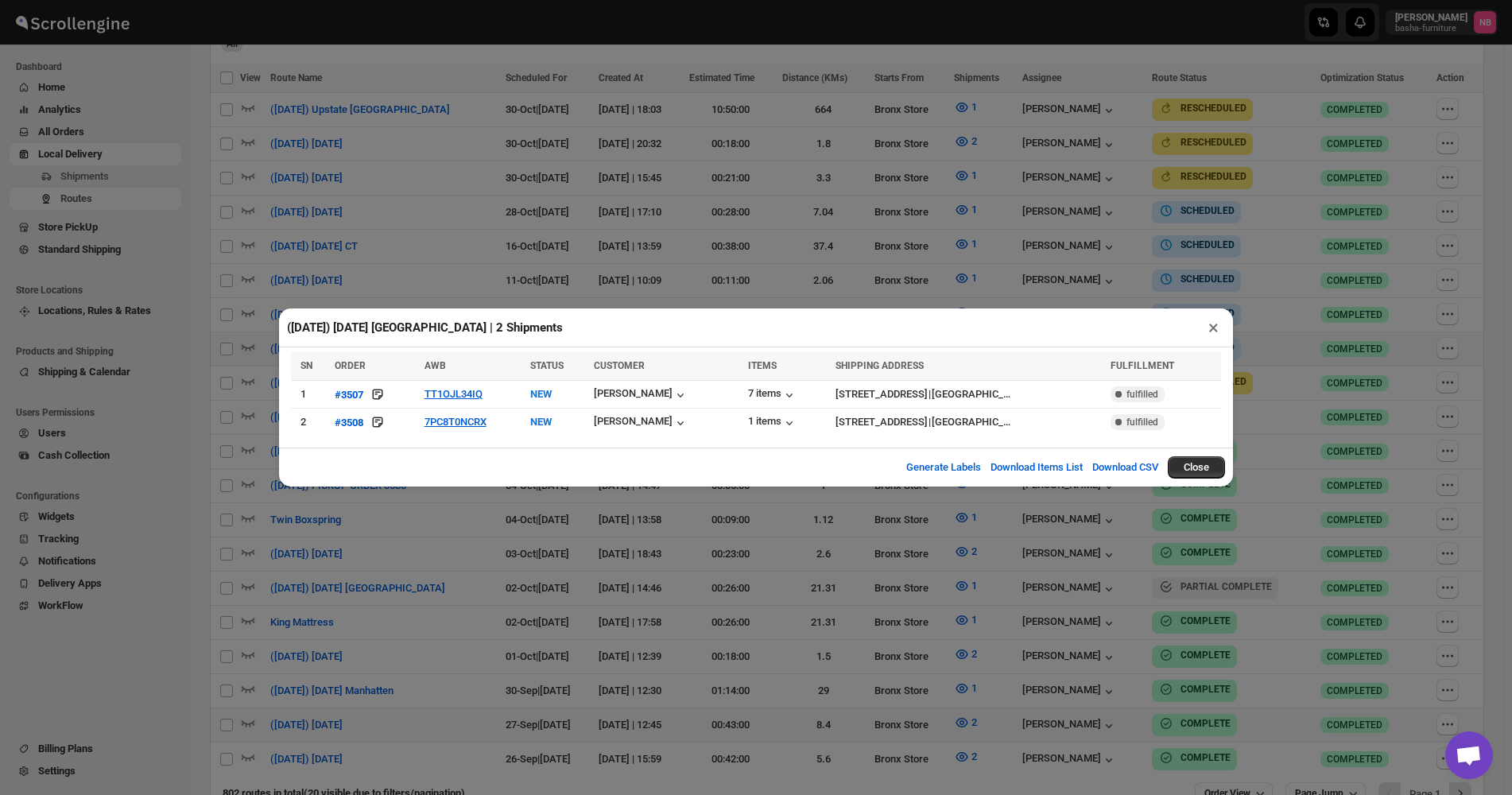
click at [934, 268] on div "([DATE]) [DATE] [GEOGRAPHIC_DATA] | 2 Shipments × SN ORDER AWB STATUS CUSTOMER …" at bounding box center [756, 397] width 1512 height 795
